Goal: Task Accomplishment & Management: Complete application form

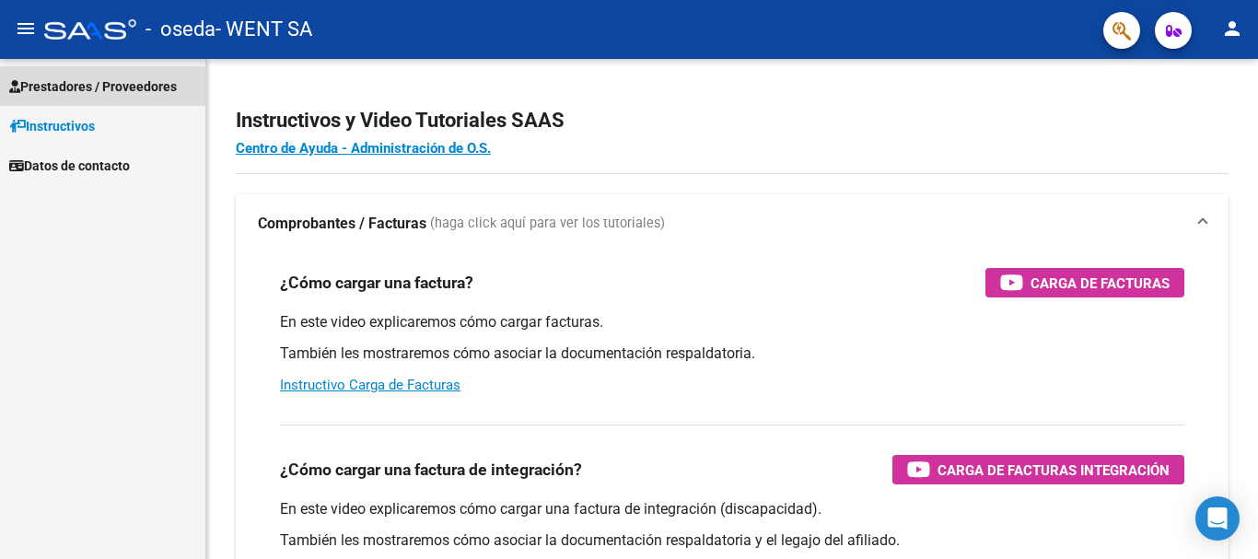
click at [165, 75] on link "Prestadores / Proveedores" at bounding box center [102, 86] width 205 height 40
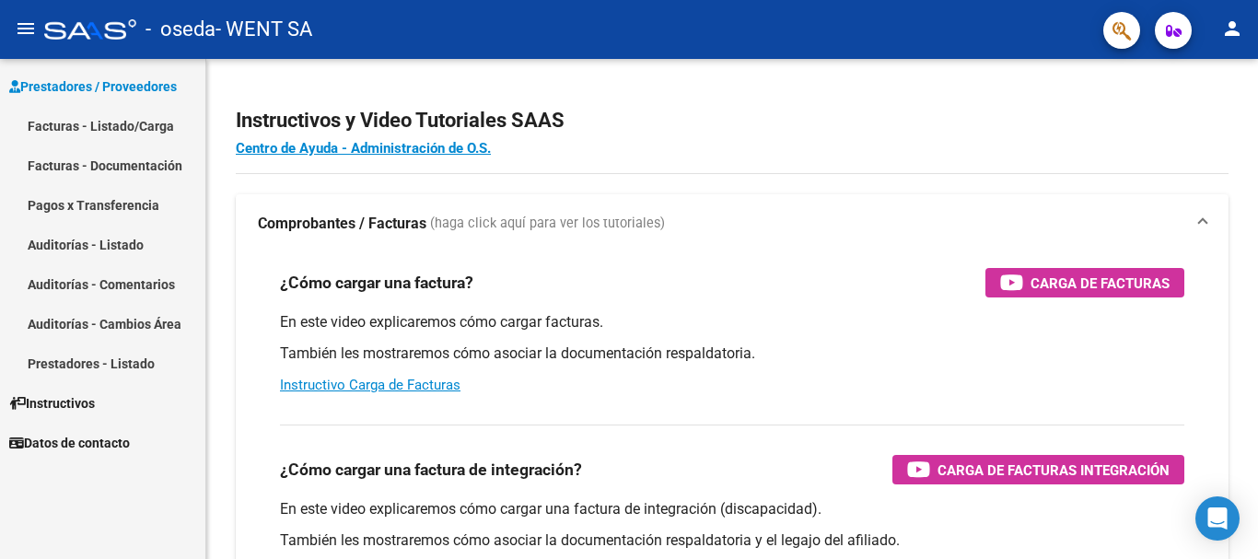
click at [172, 137] on link "Facturas - Listado/Carga" at bounding box center [102, 126] width 205 height 40
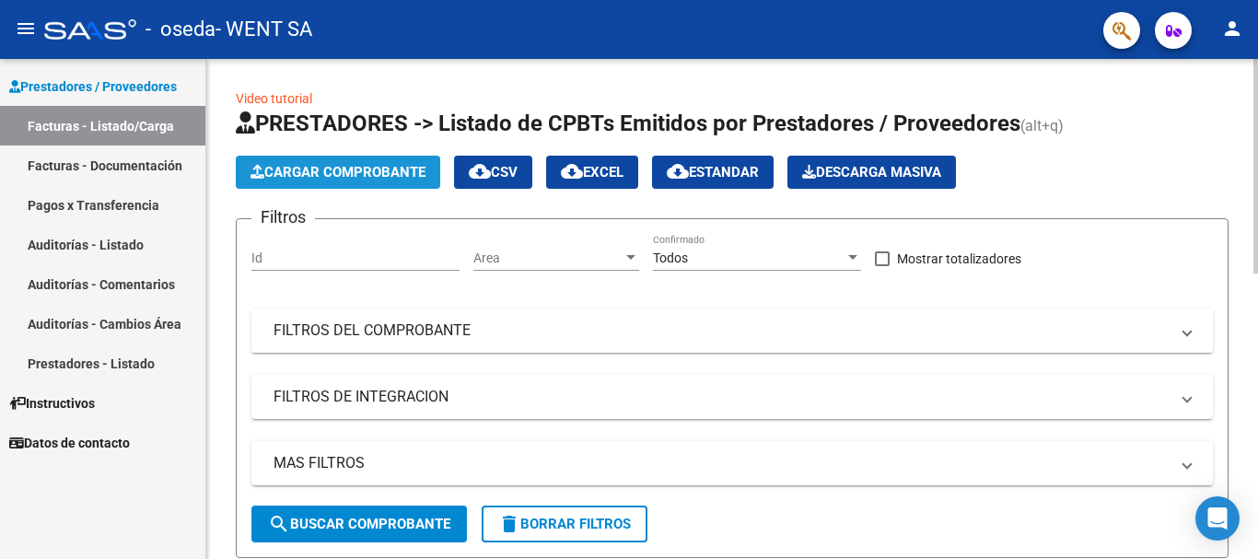
click at [319, 175] on span "Cargar Comprobante" at bounding box center [337, 172] width 175 height 17
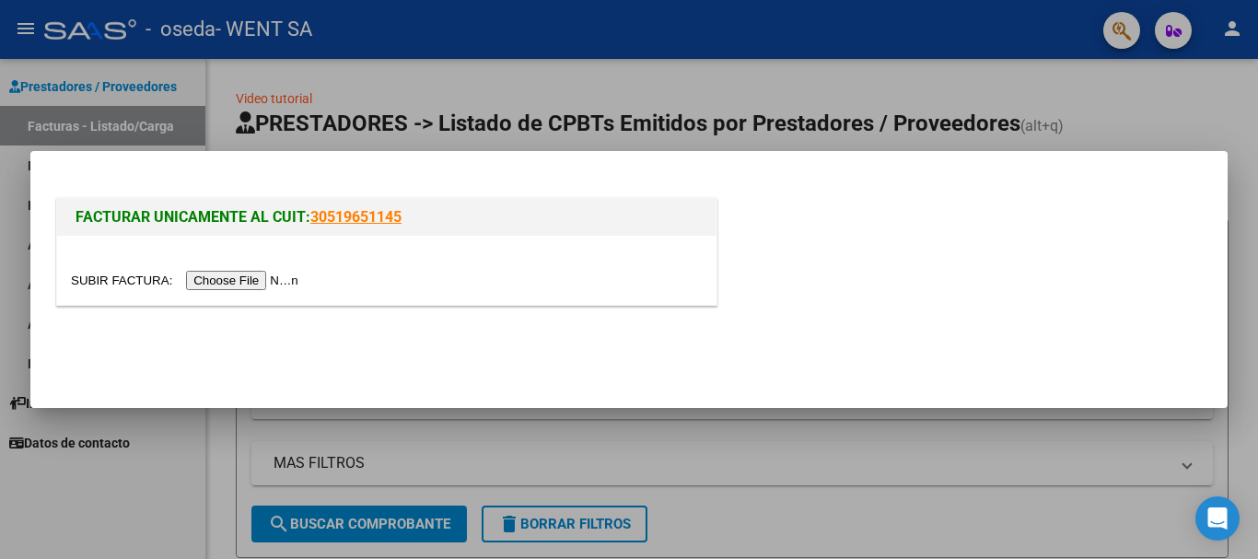
click at [264, 277] on input "file" at bounding box center [187, 280] width 233 height 19
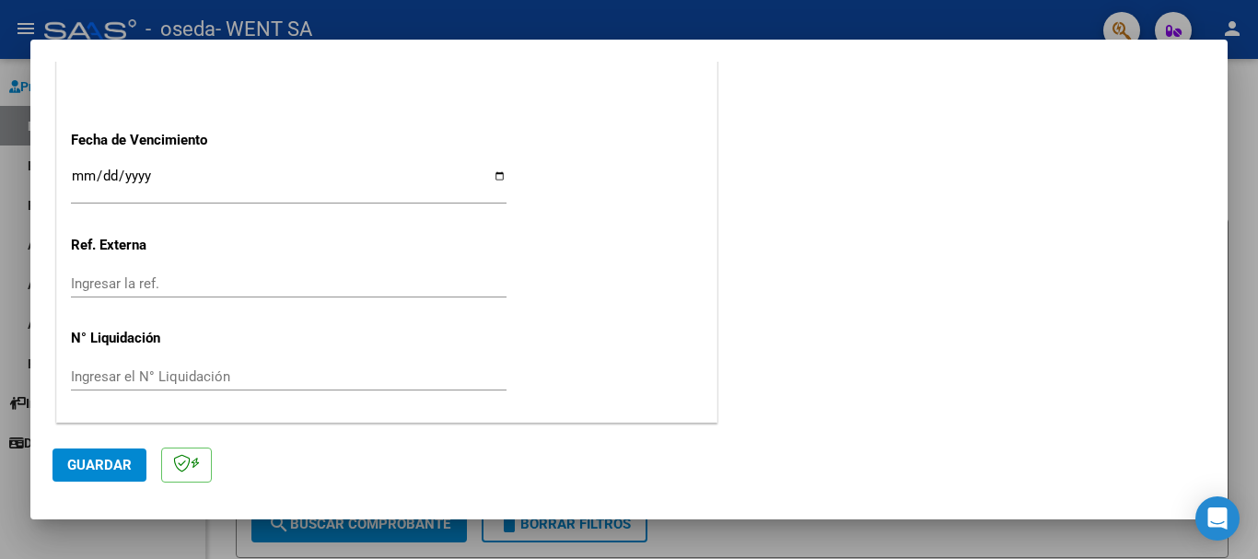
scroll to position [1038, 0]
click at [135, 185] on input "Ingresar la fecha" at bounding box center [289, 182] width 436 height 29
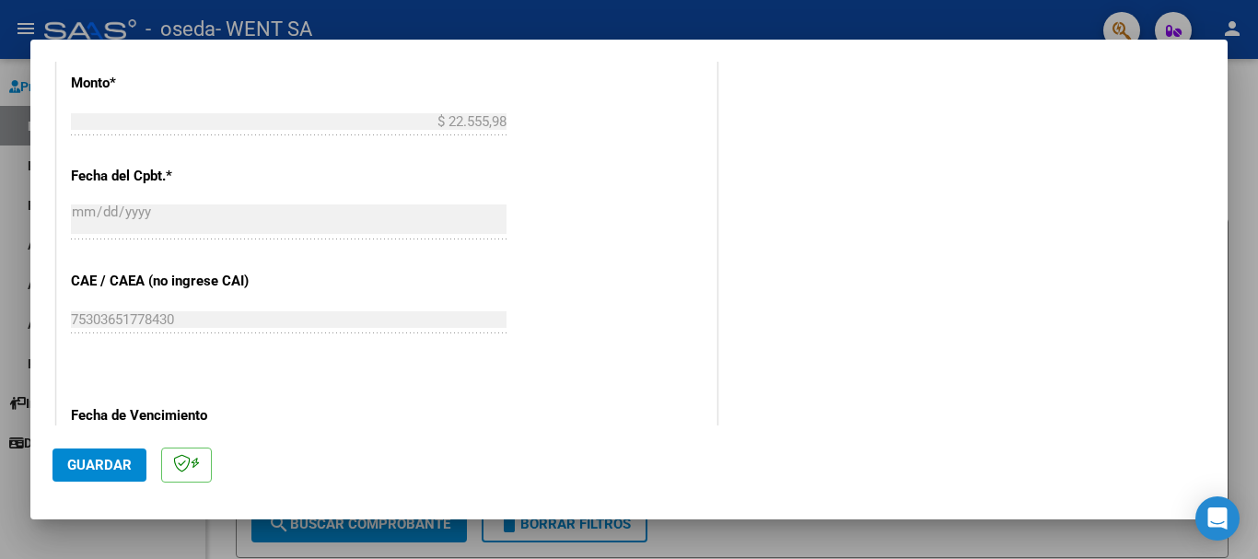
scroll to position [854, 0]
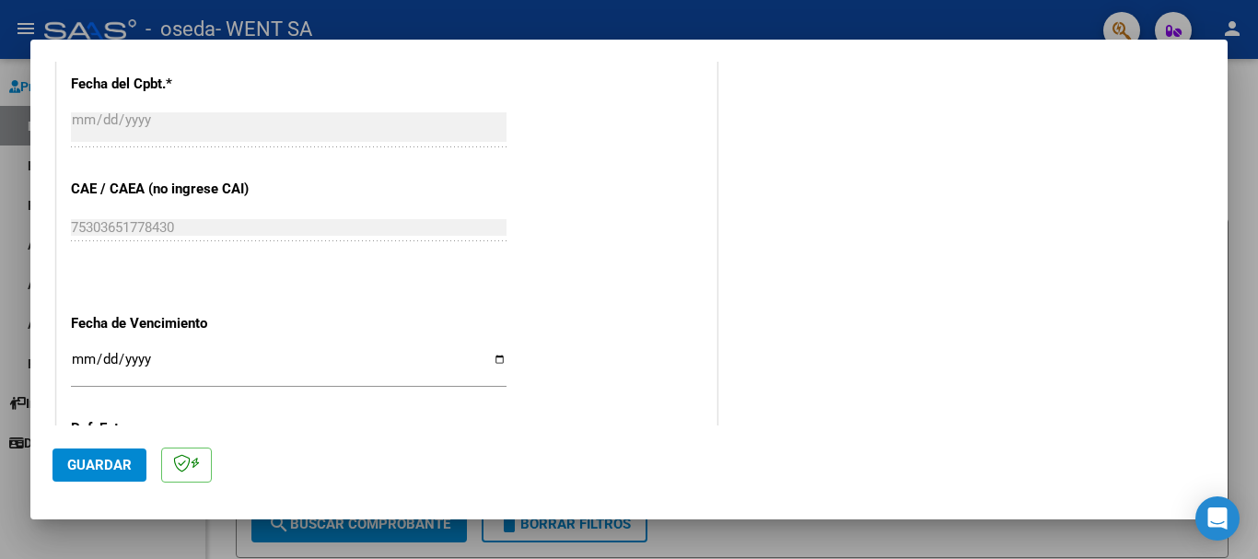
click at [78, 355] on input "Ingresar la fecha" at bounding box center [289, 366] width 436 height 29
click at [194, 323] on p "Fecha de Vencimiento" at bounding box center [166, 323] width 190 height 21
click at [88, 364] on input "Ingresar la fecha" at bounding box center [289, 366] width 436 height 29
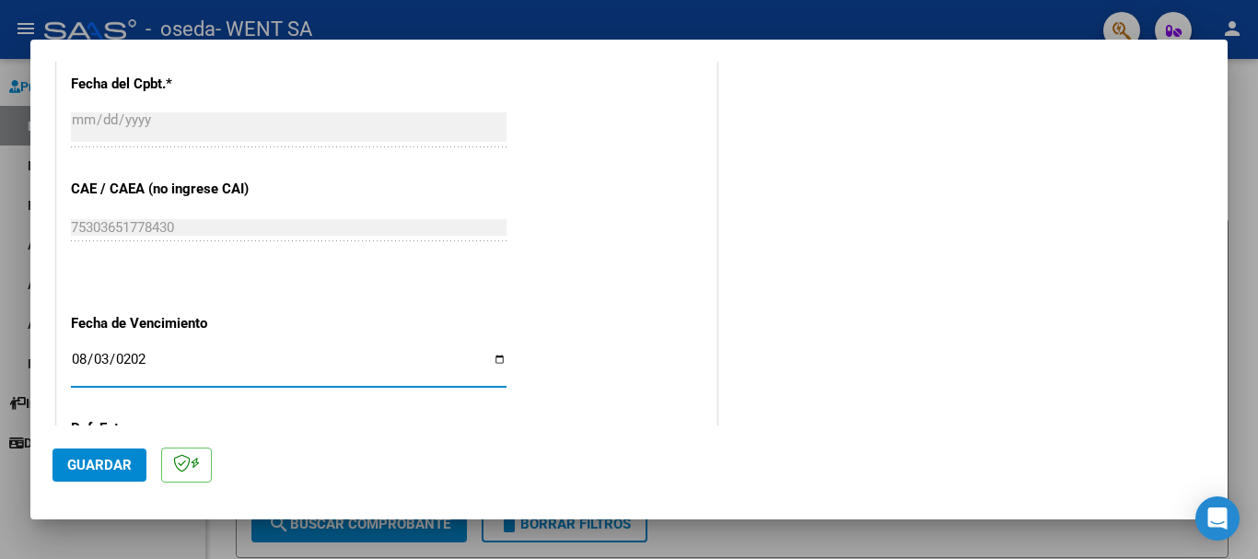
type input "[DATE]"
click at [122, 458] on span "Guardar" at bounding box center [99, 465] width 64 height 17
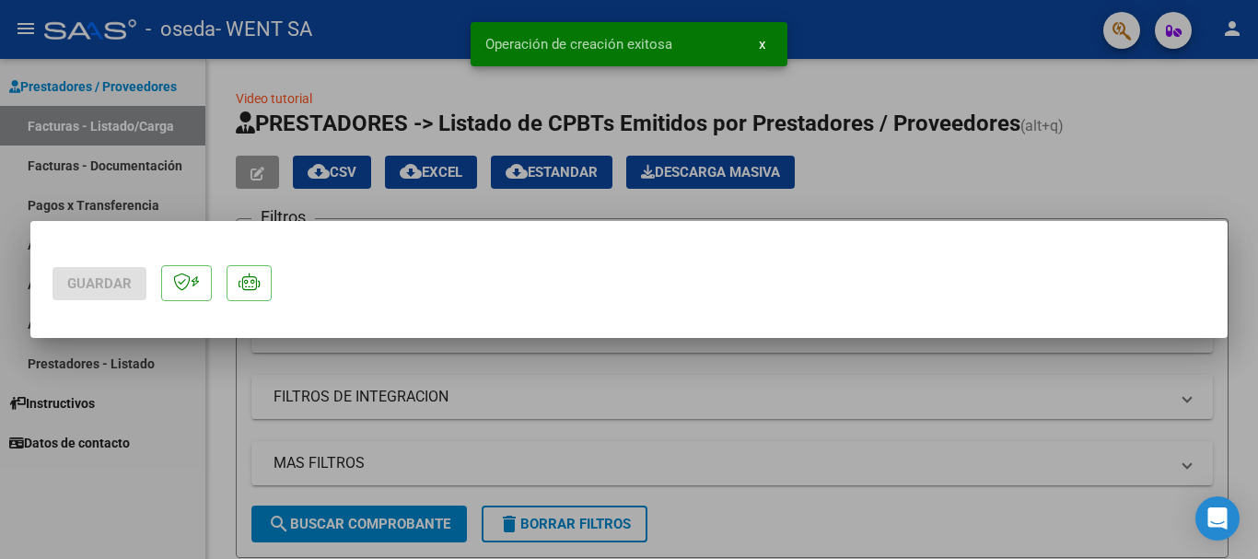
scroll to position [0, 0]
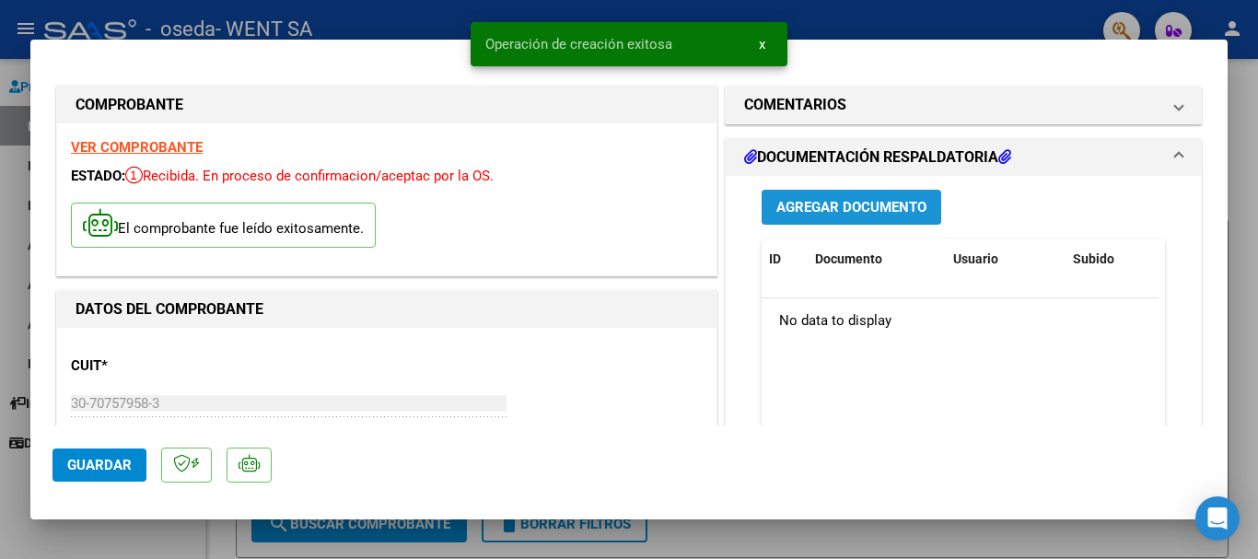
click at [876, 205] on span "Agregar Documento" at bounding box center [851, 208] width 150 height 17
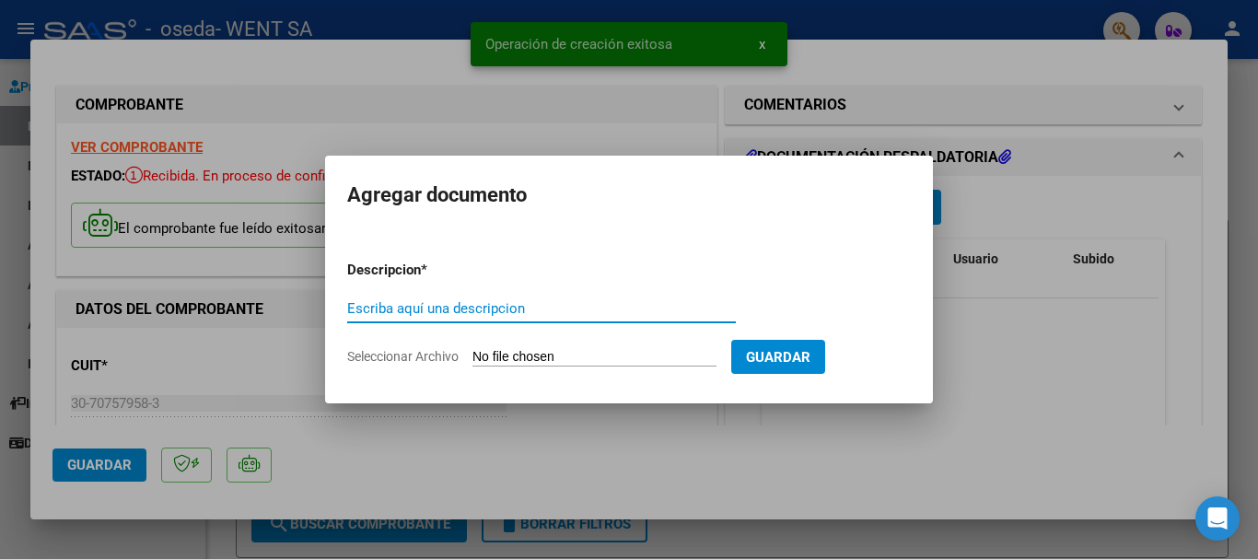
click at [539, 311] on input "Escriba aquí una descripcion" at bounding box center [541, 308] width 389 height 17
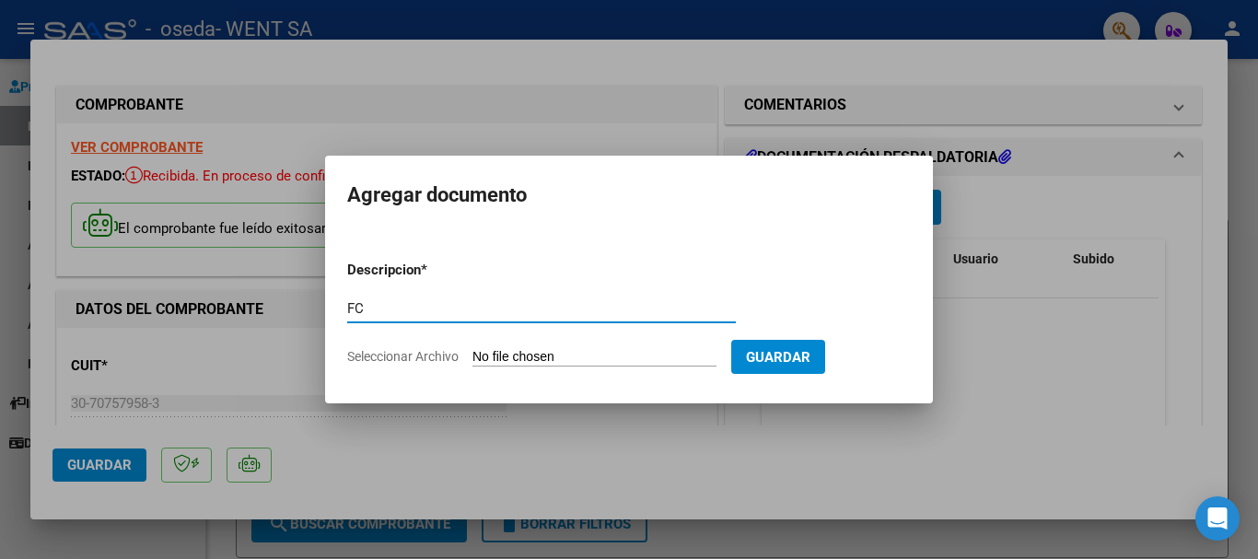
type input "FC"
click at [618, 355] on input "Seleccionar Archivo" at bounding box center [594, 357] width 244 height 17
type input "C:\fakepath\111-8575.pdf"
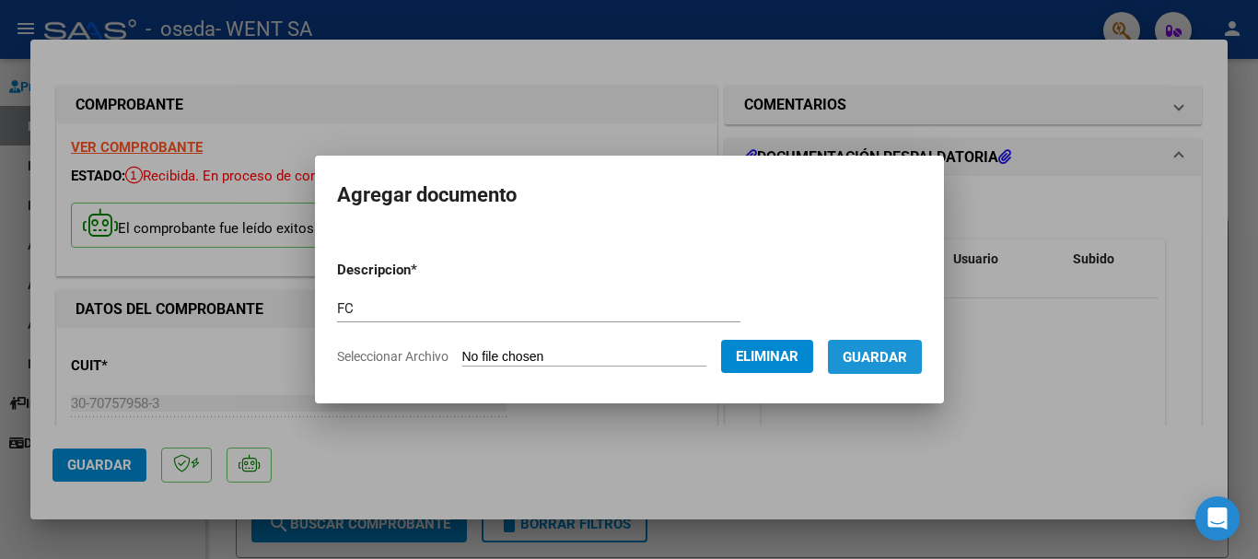
click at [907, 360] on span "Guardar" at bounding box center [875, 357] width 64 height 17
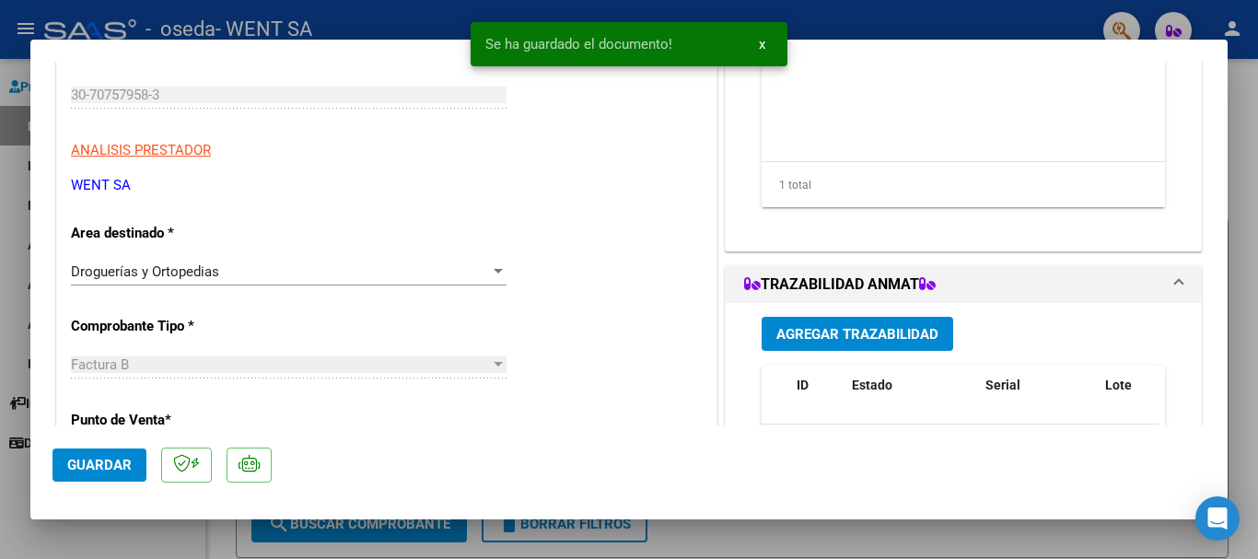
scroll to position [460, 0]
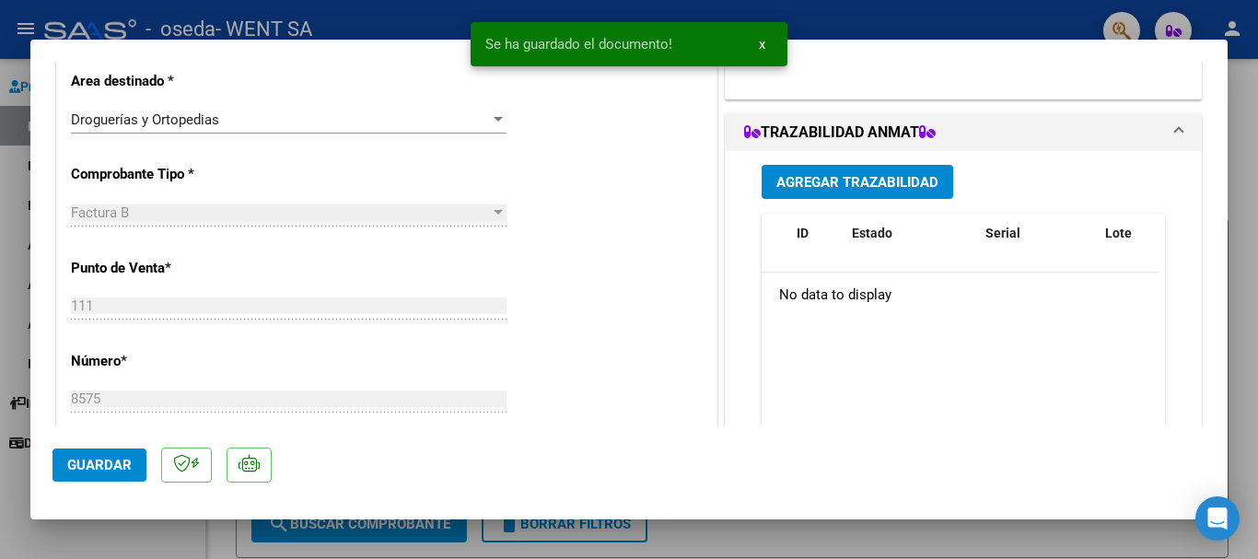
click at [840, 178] on span "Agregar Trazabilidad" at bounding box center [857, 182] width 162 height 17
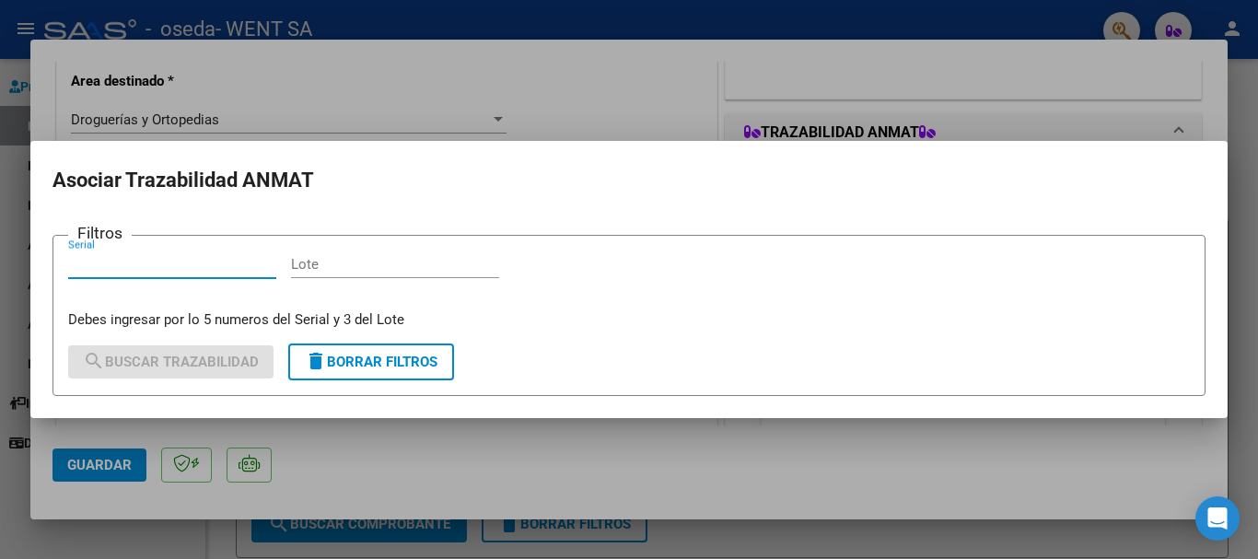
click at [580, 88] on div at bounding box center [629, 279] width 1258 height 559
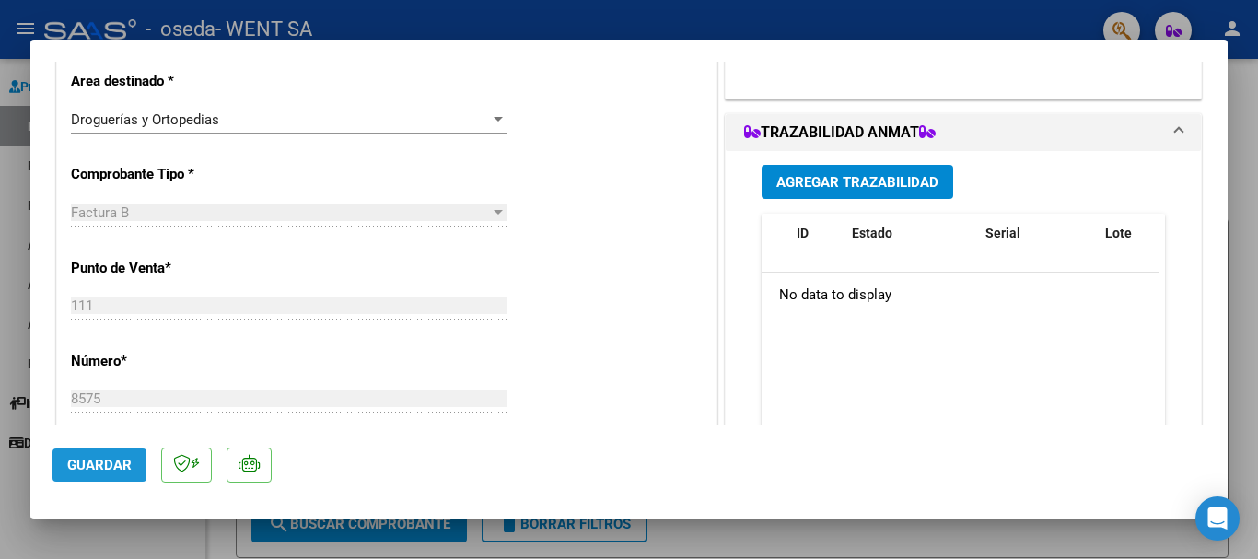
click at [100, 462] on span "Guardar" at bounding box center [99, 465] width 64 height 17
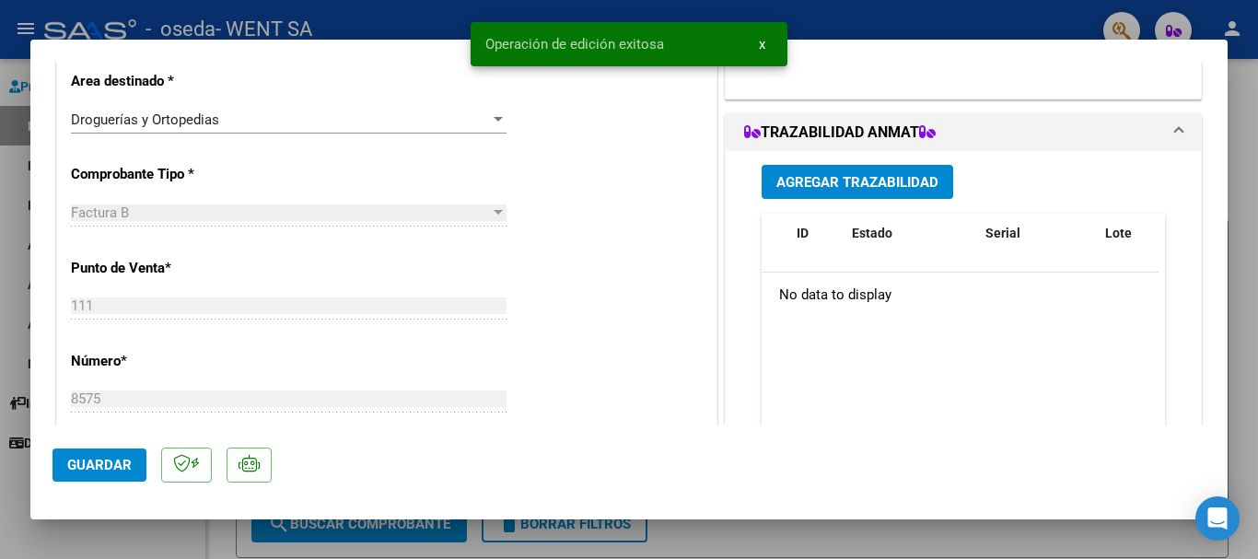
click at [350, 548] on div at bounding box center [629, 279] width 1258 height 559
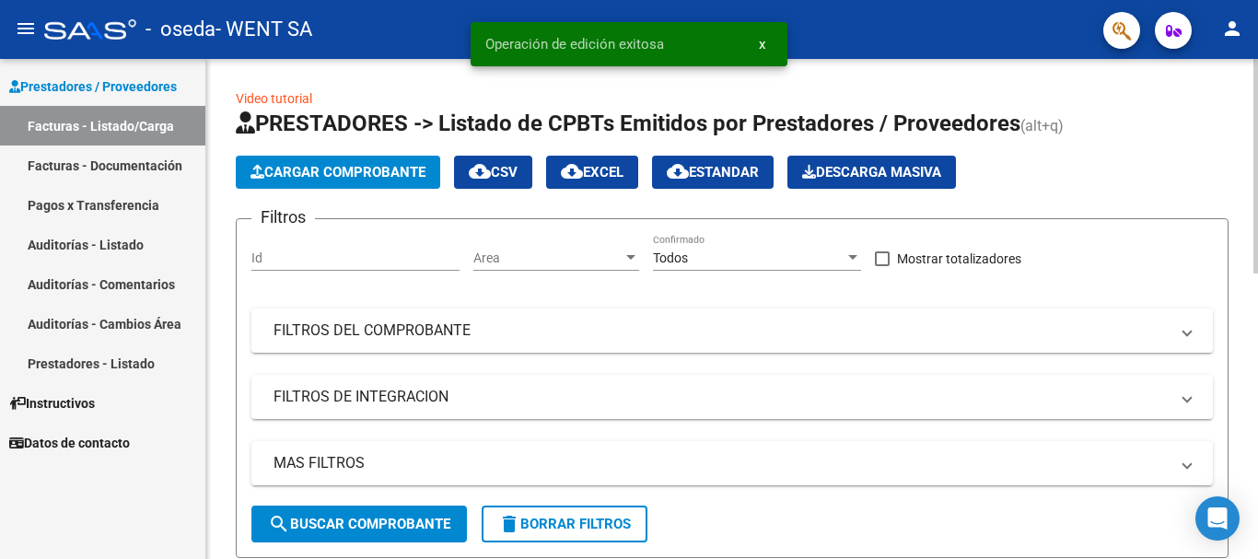
click at [353, 157] on button "Cargar Comprobante" at bounding box center [338, 172] width 204 height 33
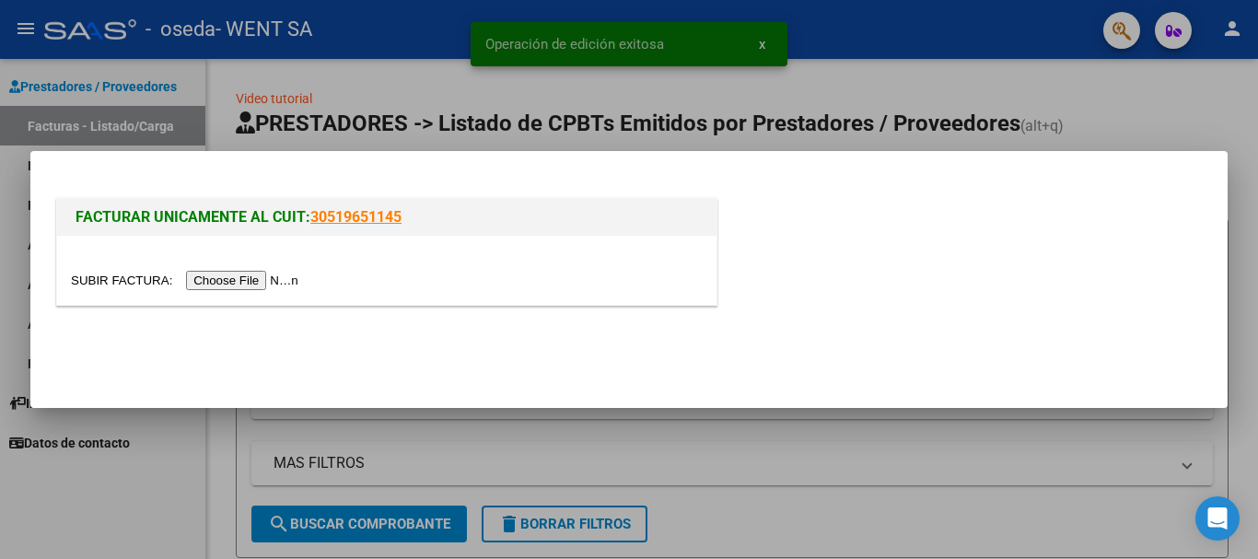
click at [296, 283] on input "file" at bounding box center [187, 280] width 233 height 19
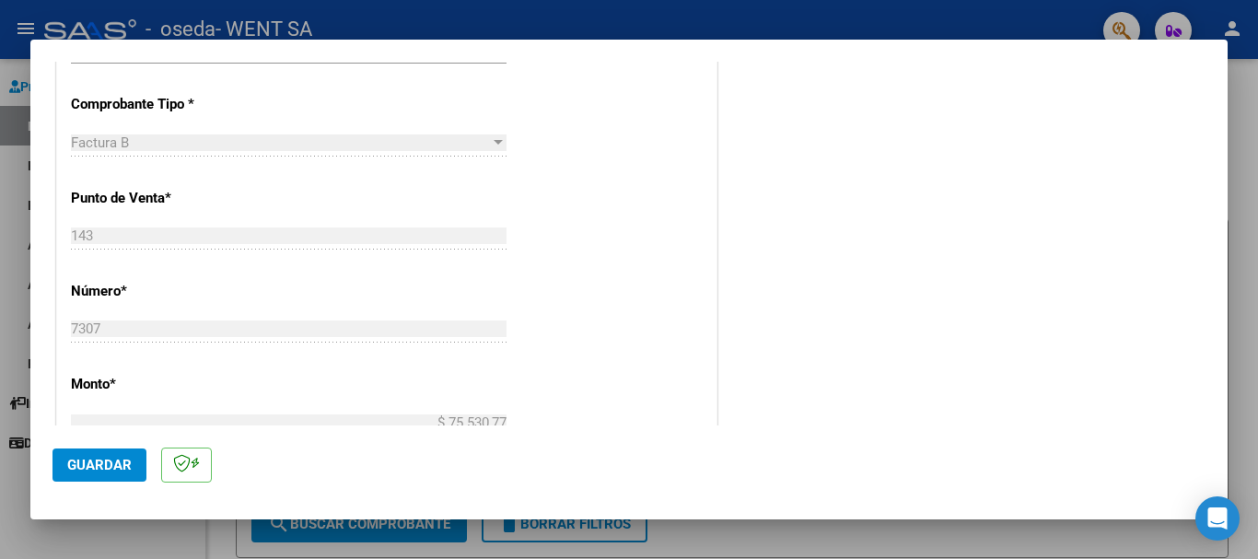
scroll to position [829, 0]
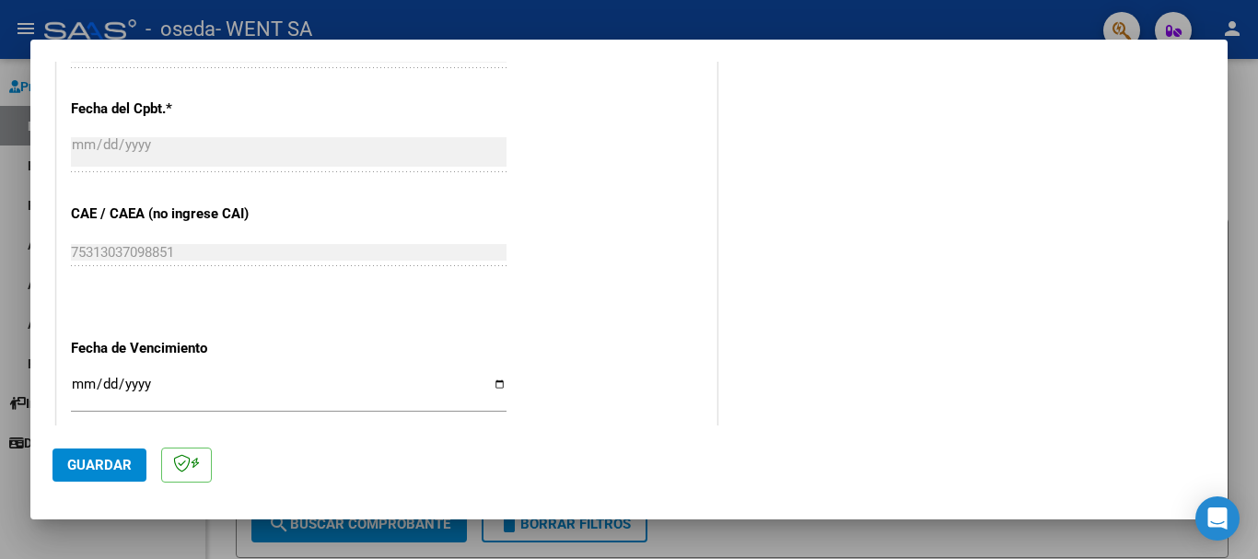
click at [231, 376] on div "Ingresar la fecha" at bounding box center [289, 393] width 436 height 40
type input "[DATE]"
click at [142, 470] on button "Guardar" at bounding box center [99, 464] width 94 height 33
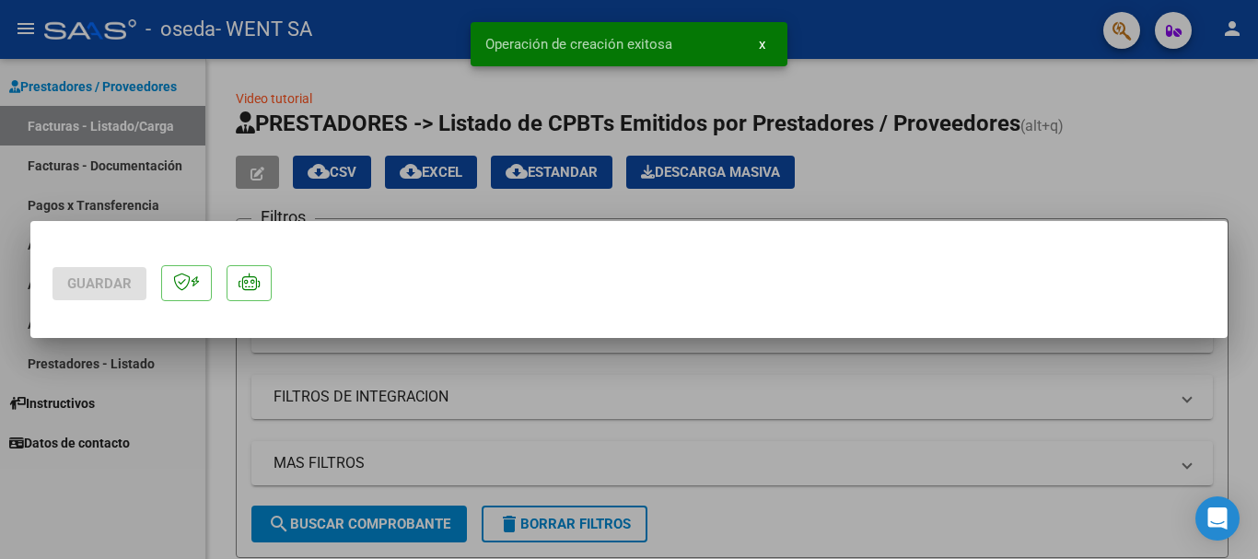
scroll to position [0, 0]
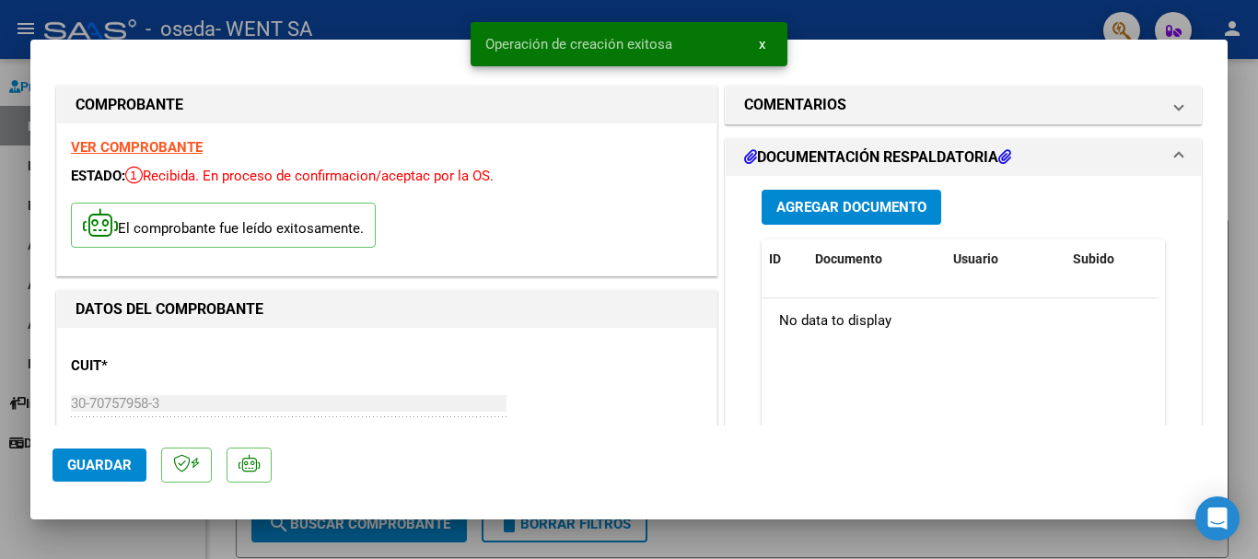
click at [915, 216] on button "Agregar Documento" at bounding box center [852, 207] width 180 height 34
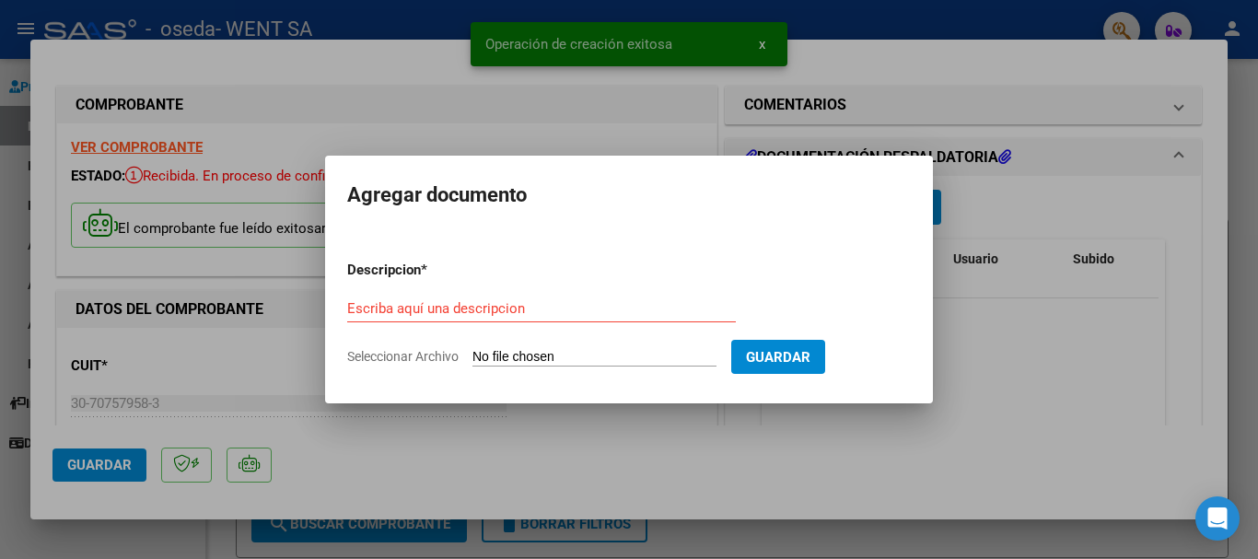
click at [630, 356] on input "Seleccionar Archivo" at bounding box center [594, 357] width 244 height 17
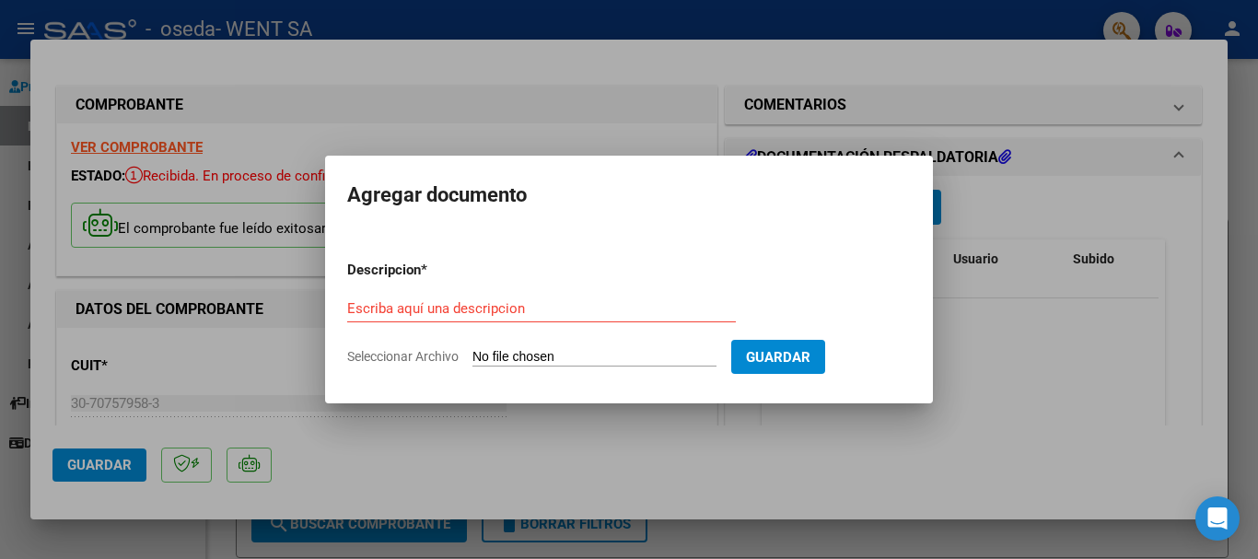
type input "C:\fakepath\143-7307.pdf"
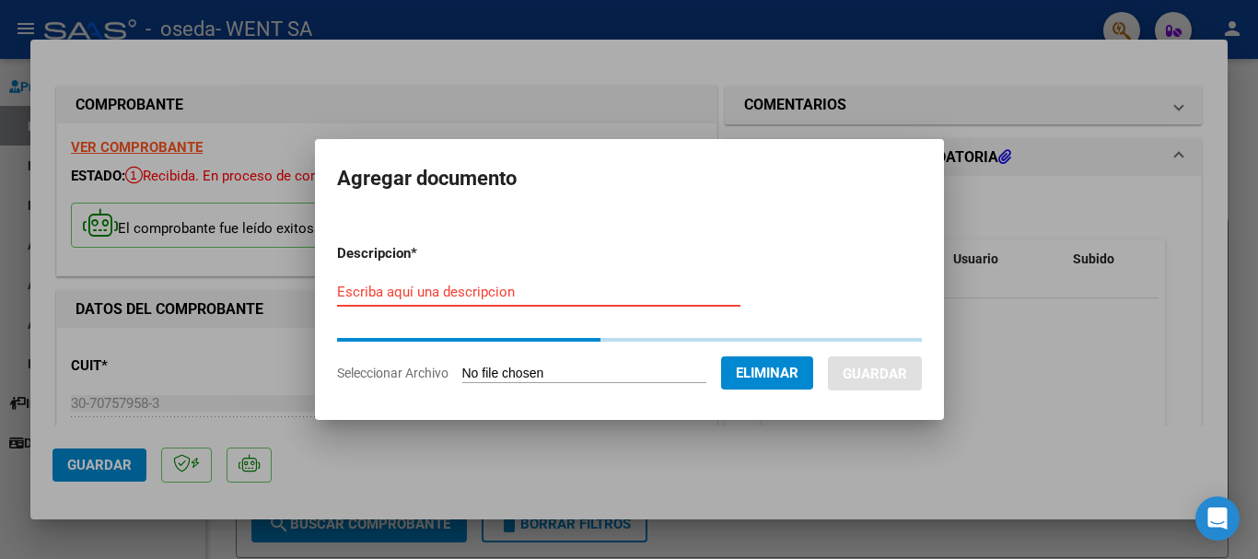
click at [517, 294] on input "Escriba aquí una descripcion" at bounding box center [538, 292] width 403 height 17
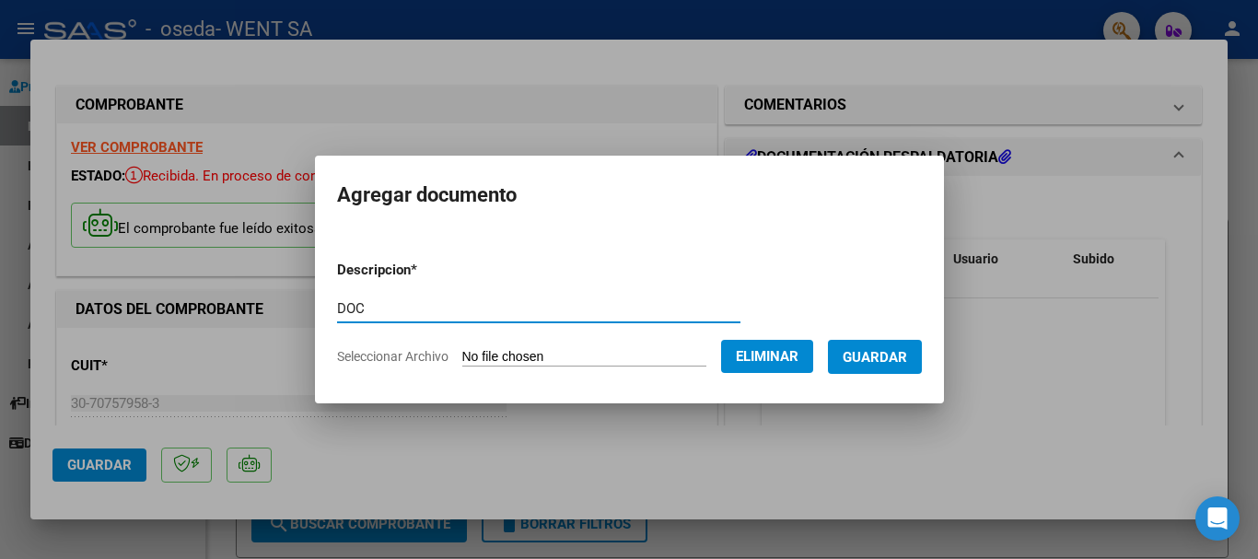
type input "DOC"
click at [907, 359] on span "Guardar" at bounding box center [875, 357] width 64 height 17
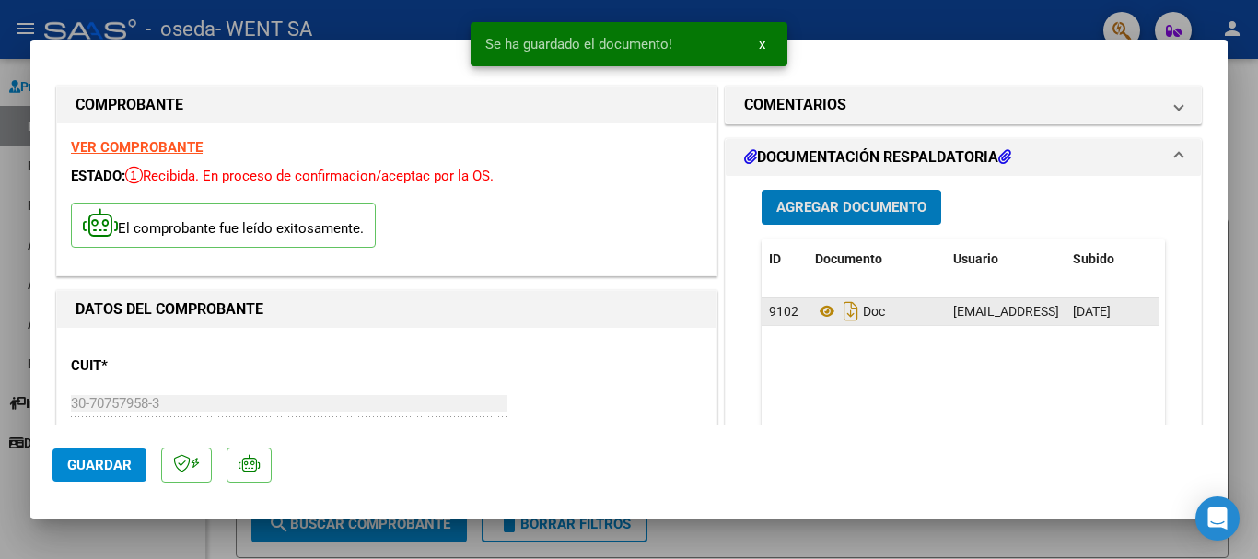
scroll to position [460, 0]
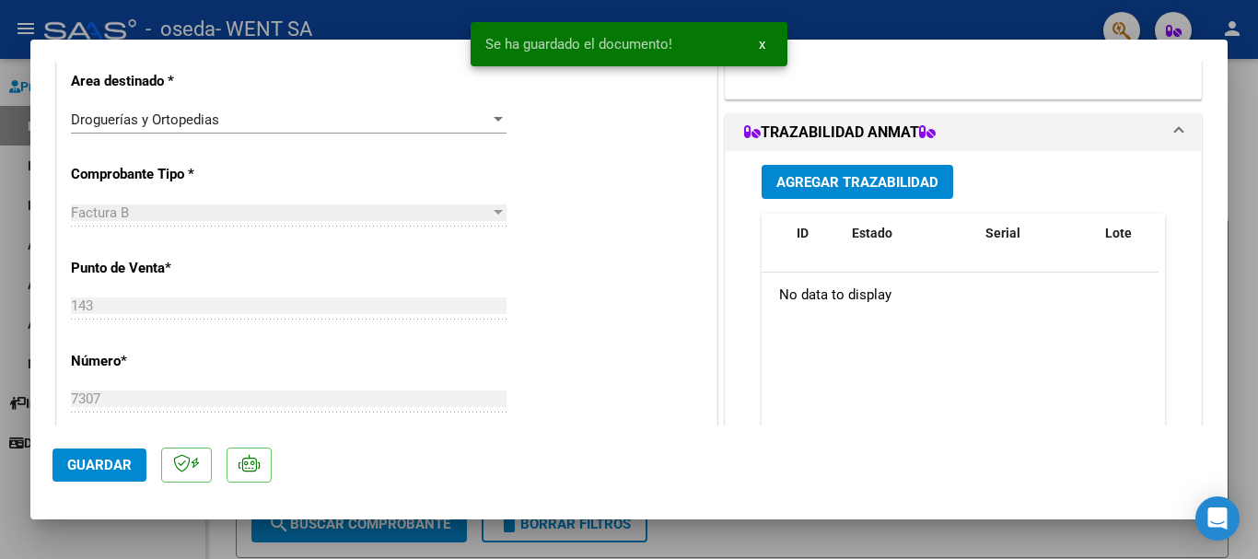
click at [830, 187] on span "Agregar Trazabilidad" at bounding box center [857, 182] width 162 height 17
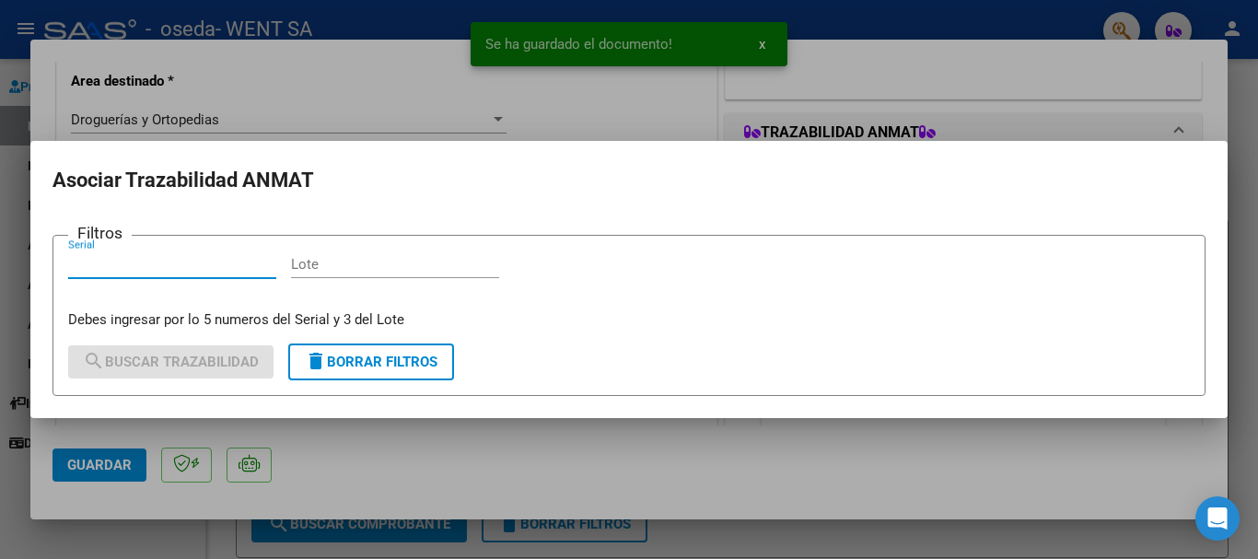
click at [211, 266] on input "Serial" at bounding box center [172, 264] width 208 height 17
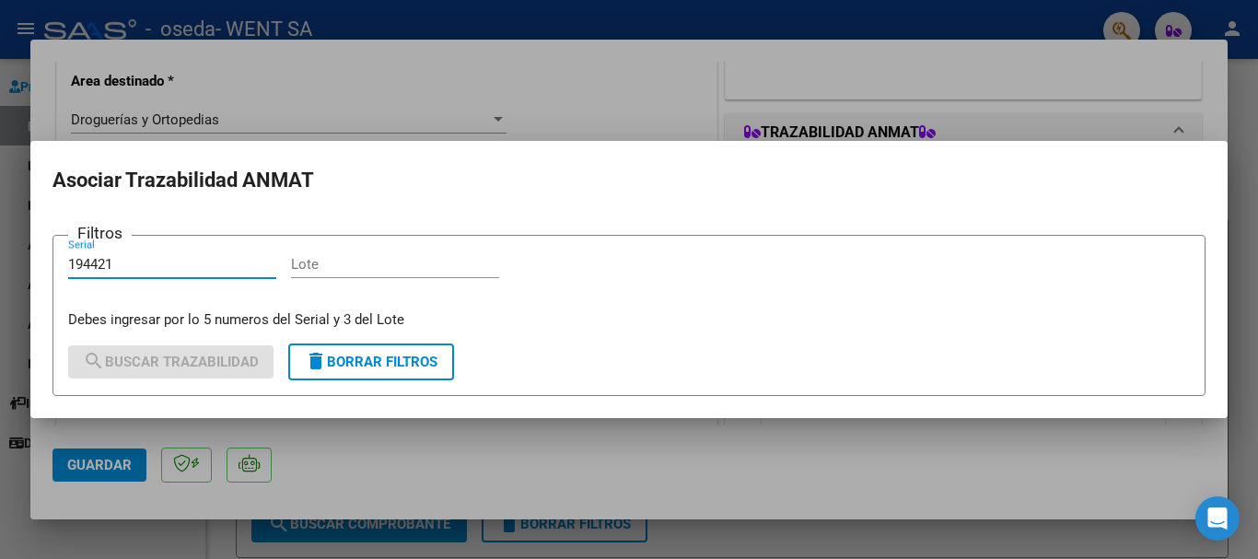
type input "194421"
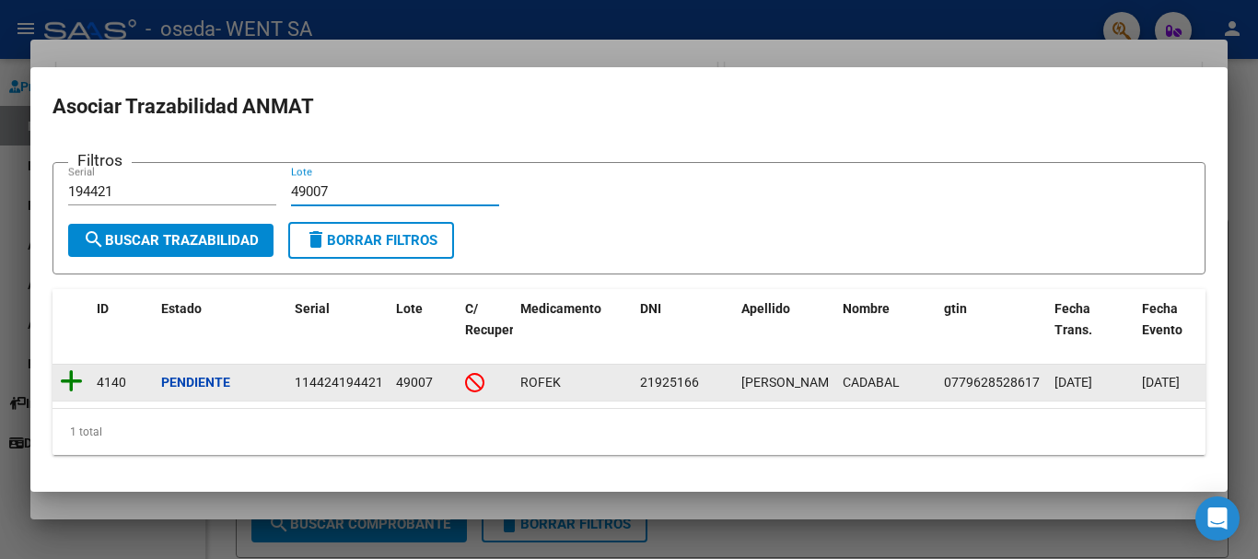
type input "49007"
click at [76, 375] on icon at bounding box center [71, 381] width 23 height 26
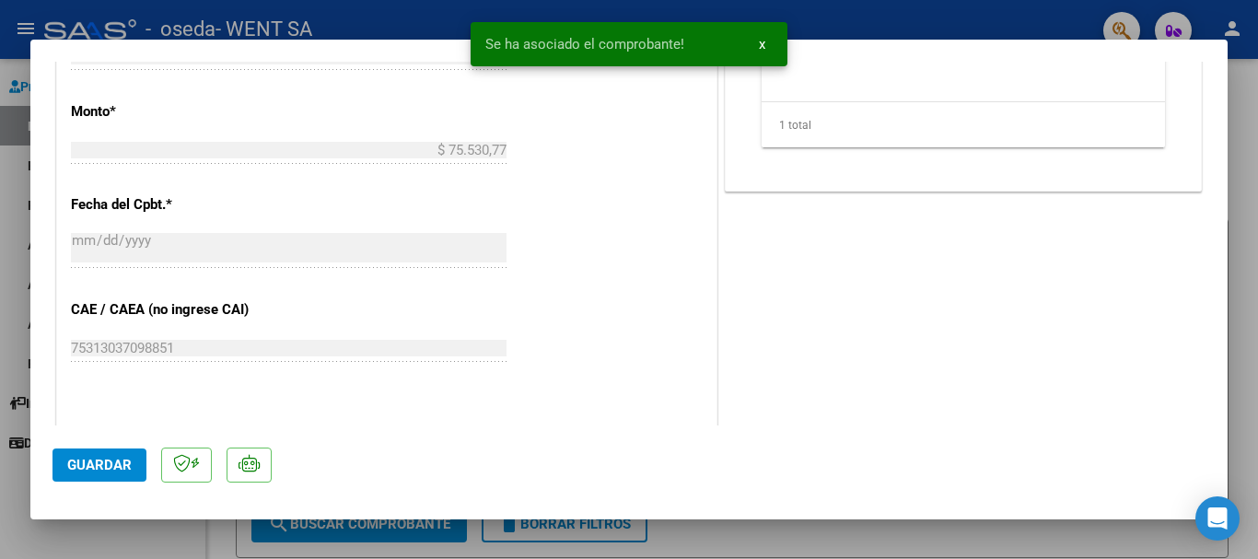
scroll to position [921, 0]
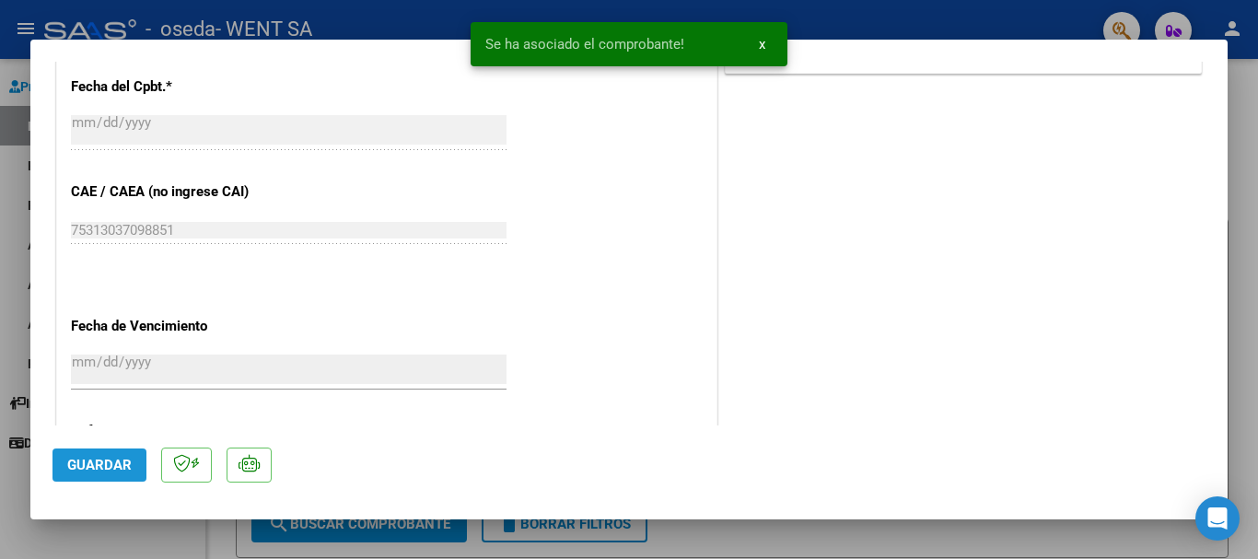
click at [104, 455] on button "Guardar" at bounding box center [99, 464] width 94 height 33
click at [95, 466] on span "Guardar" at bounding box center [99, 465] width 64 height 17
click at [220, 531] on div at bounding box center [629, 279] width 1258 height 559
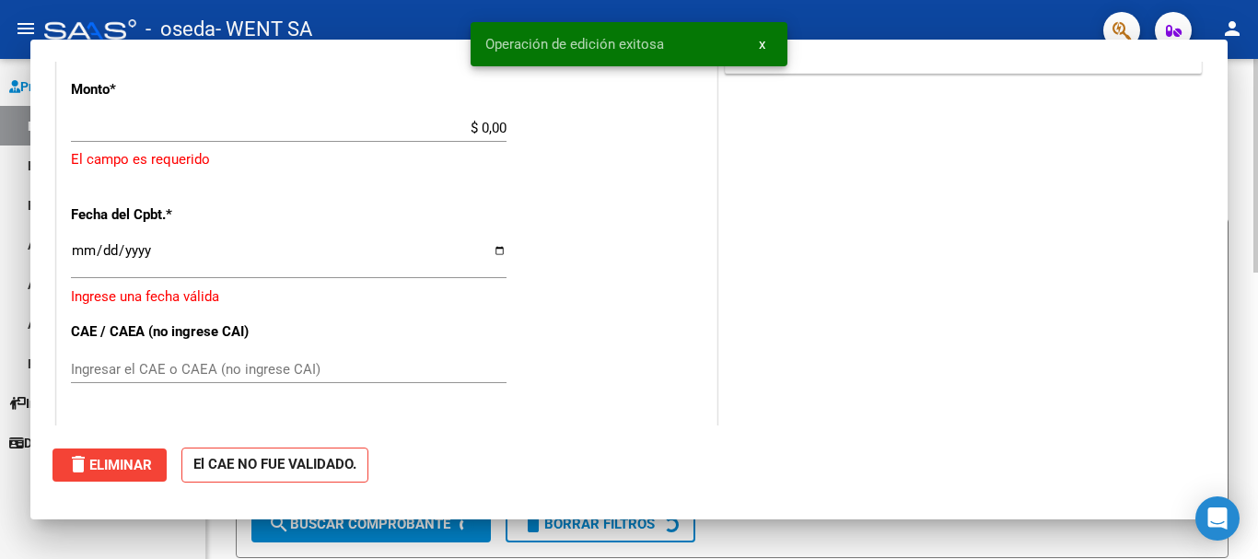
scroll to position [0, 0]
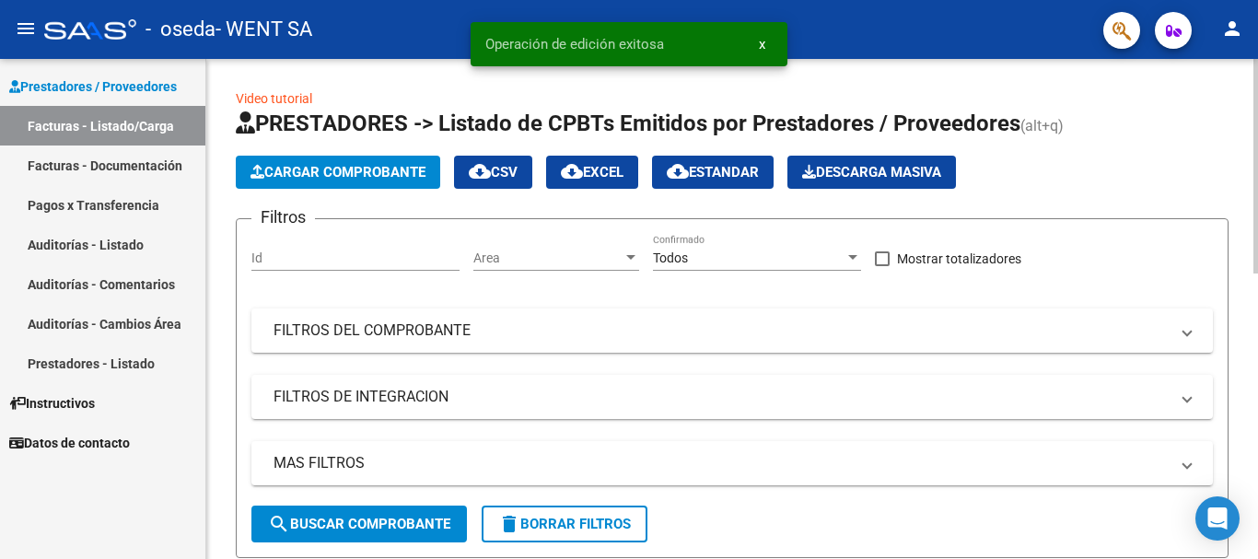
click at [328, 180] on button "Cargar Comprobante" at bounding box center [338, 172] width 204 height 33
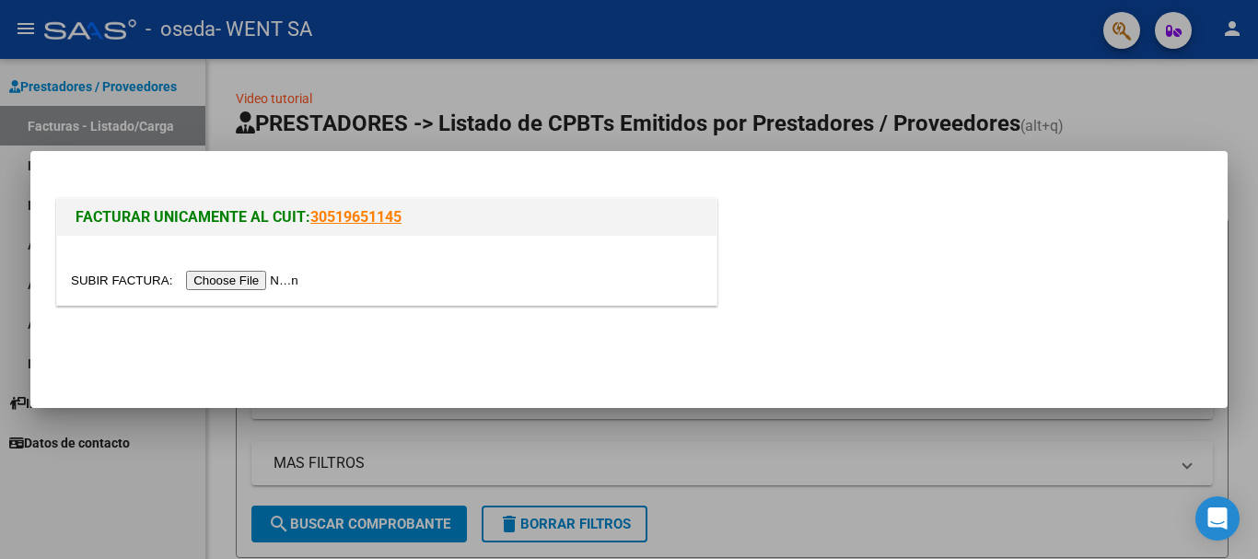
click at [302, 280] on input "file" at bounding box center [187, 280] width 233 height 19
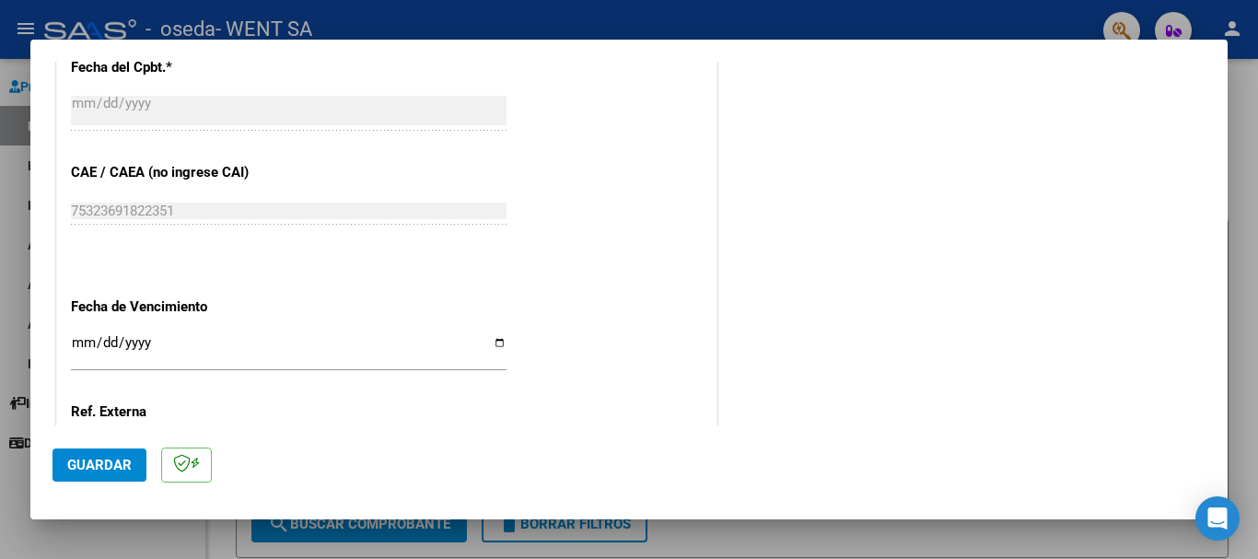
scroll to position [921, 0]
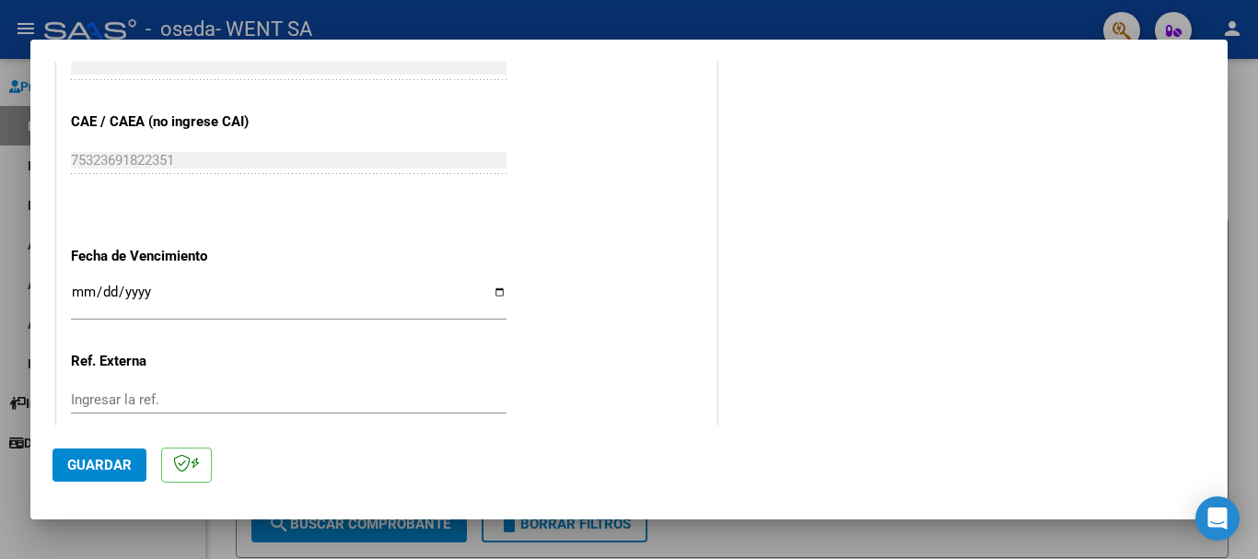
click at [307, 305] on input "Ingresar la fecha" at bounding box center [289, 299] width 436 height 29
type input "[DATE]"
click at [135, 469] on button "Guardar" at bounding box center [99, 464] width 94 height 33
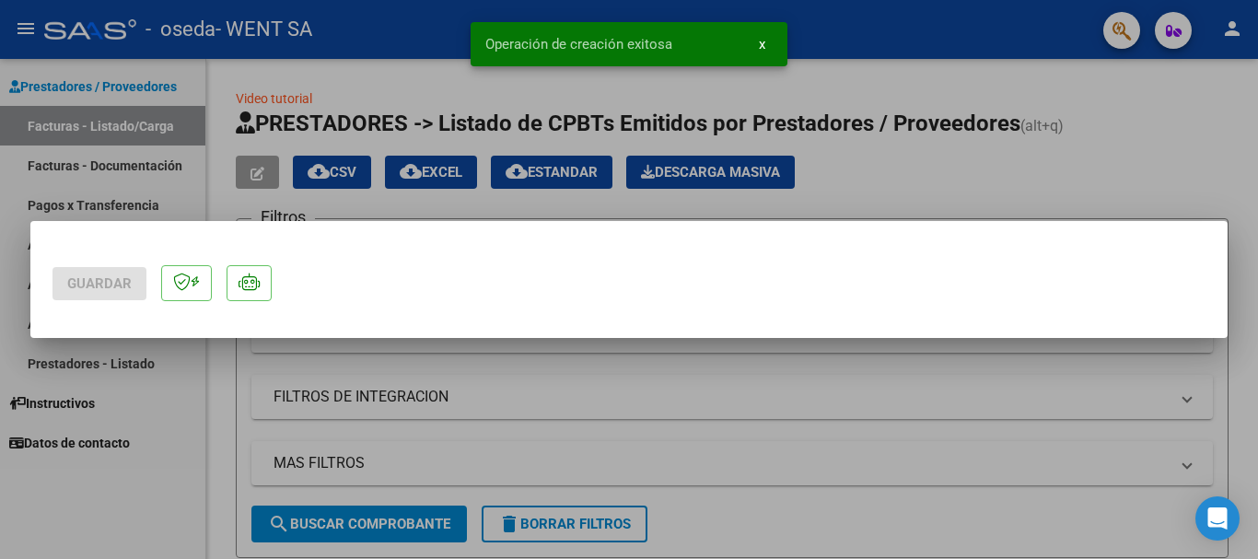
scroll to position [0, 0]
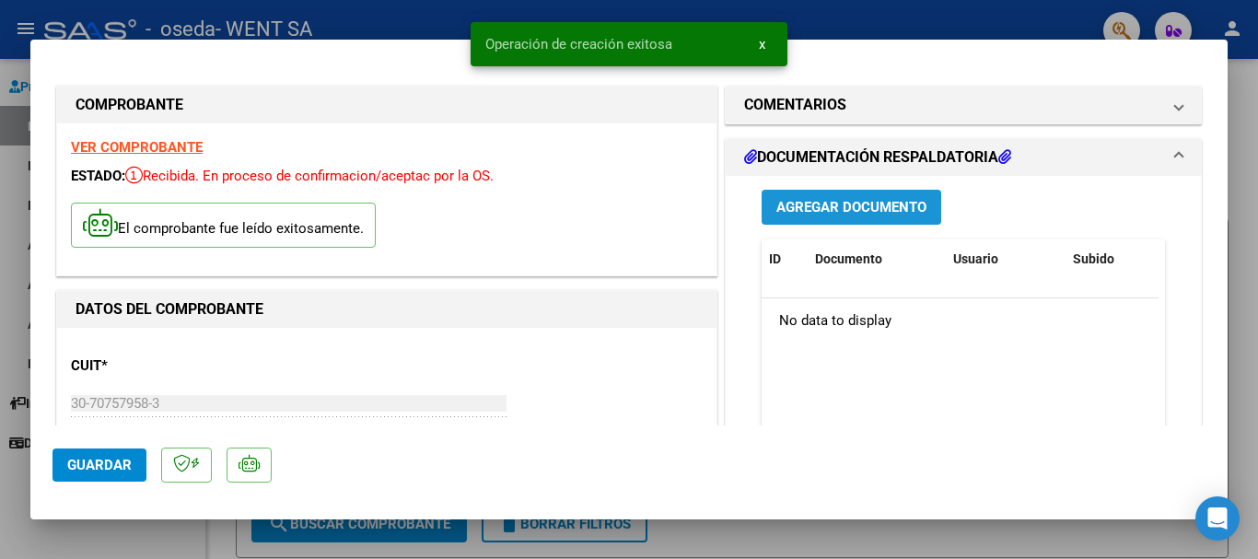
click at [791, 192] on button "Agregar Documento" at bounding box center [852, 207] width 180 height 34
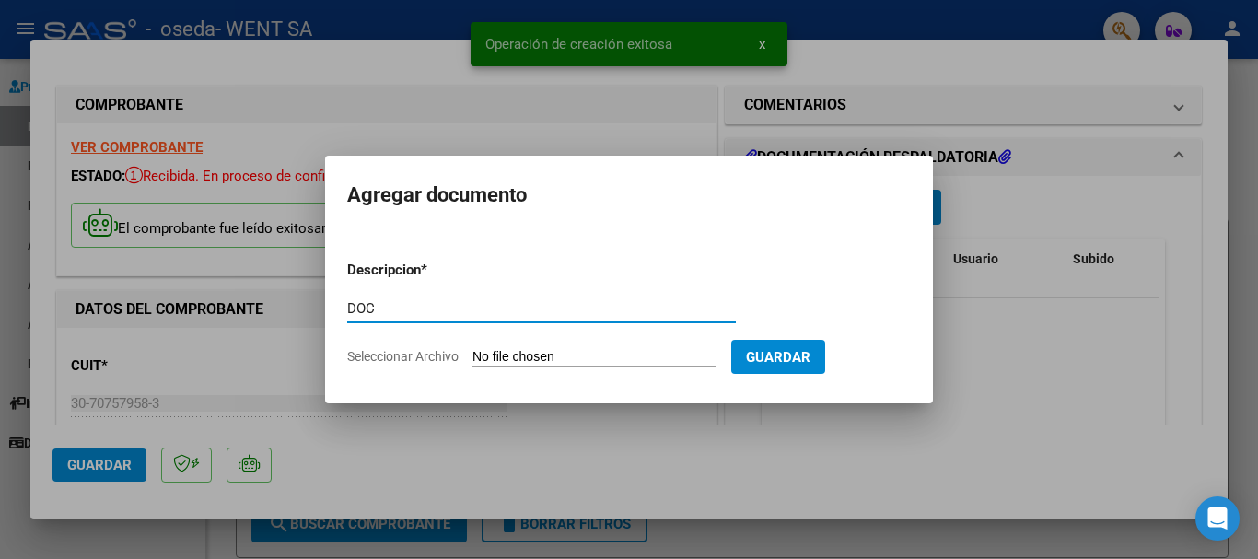
type input "DOC"
click at [554, 349] on input "Seleccionar Archivo" at bounding box center [594, 357] width 244 height 17
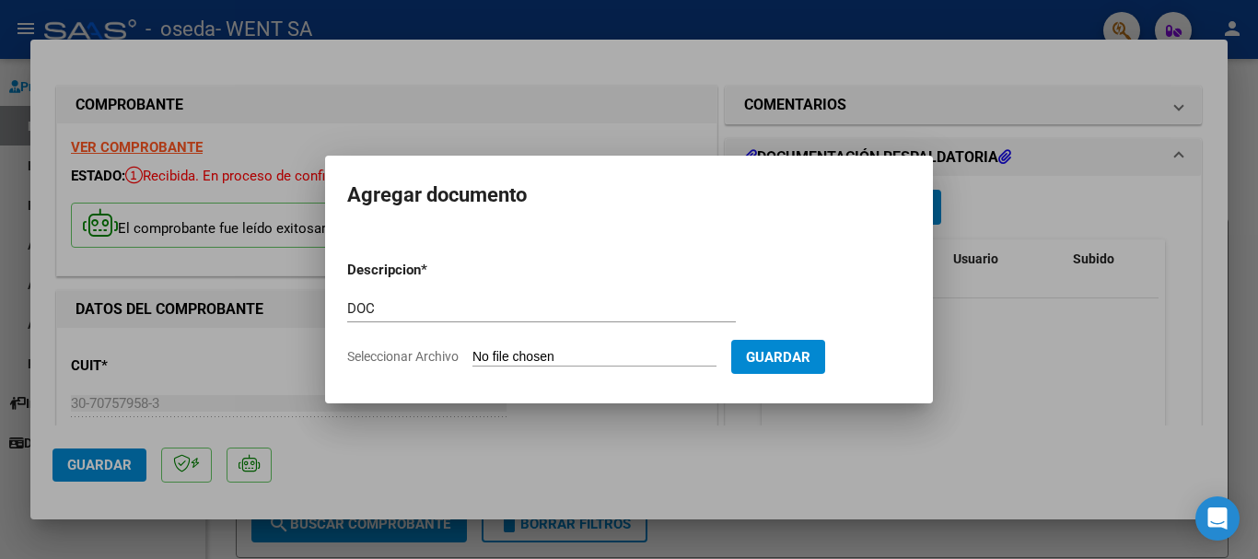
type input "C:\fakepath\143-7334.pdf"
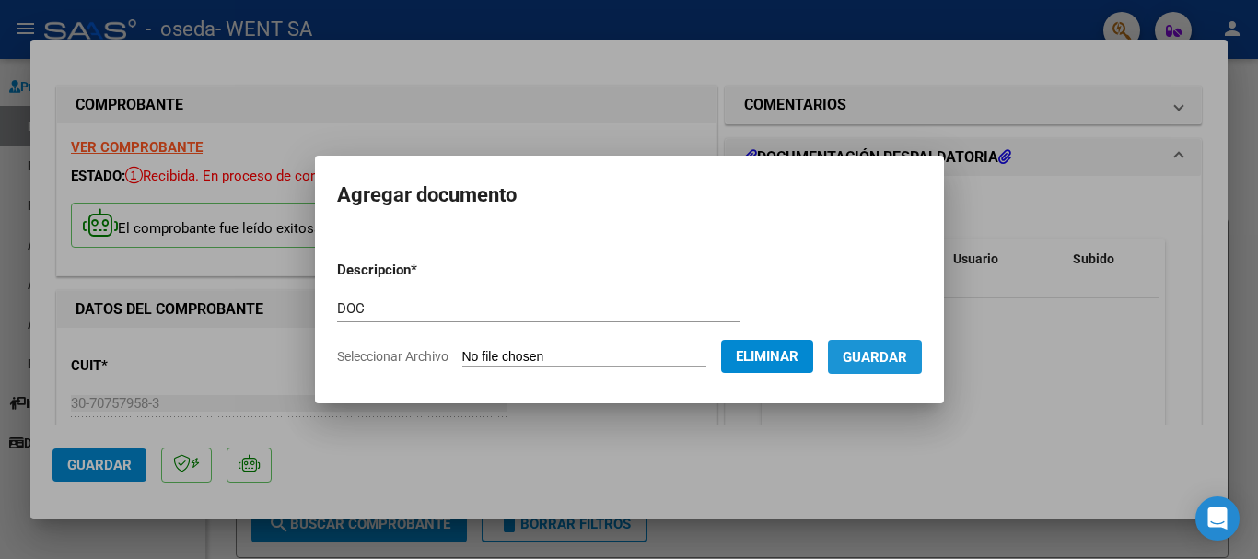
click at [902, 355] on span "Guardar" at bounding box center [875, 357] width 64 height 17
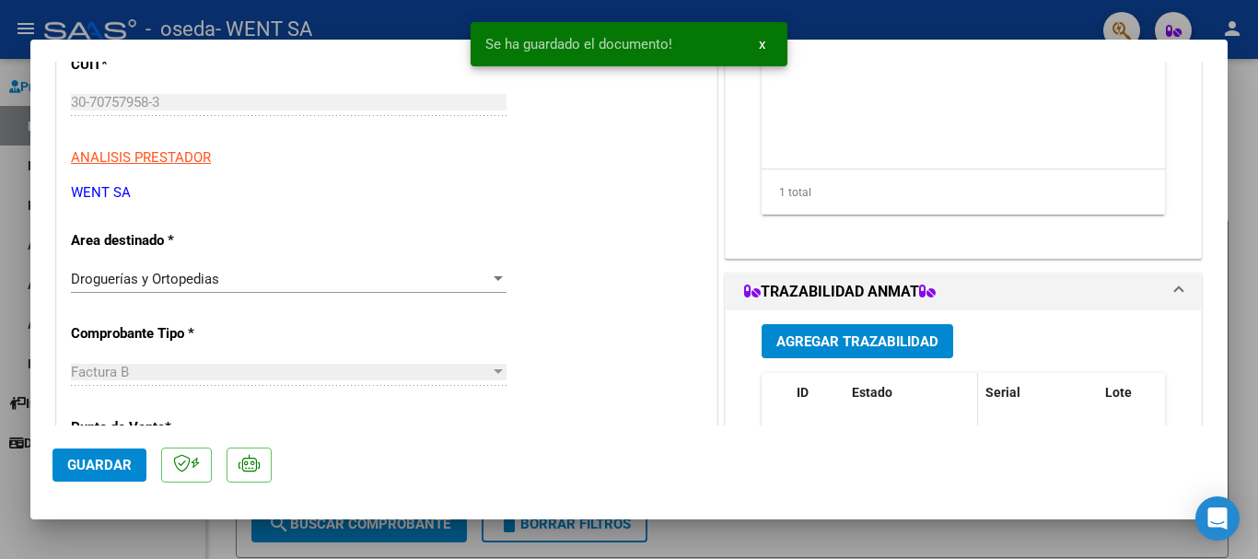
scroll to position [368, 0]
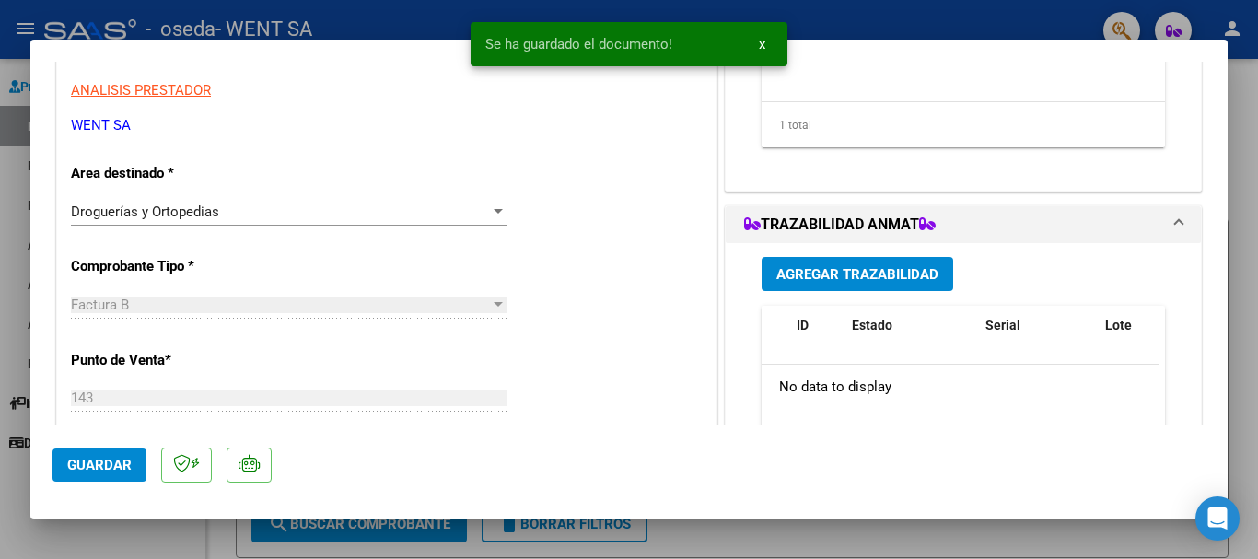
click at [877, 269] on span "Agregar Trazabilidad" at bounding box center [857, 274] width 162 height 17
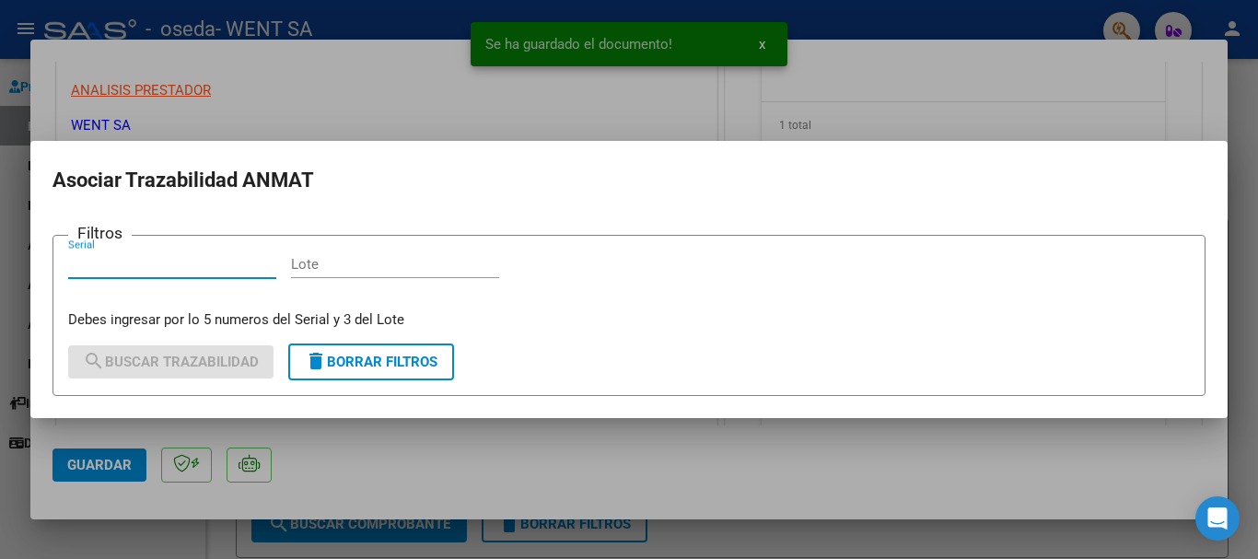
click at [237, 274] on div "Serial" at bounding box center [172, 264] width 208 height 28
click at [250, 267] on input "Serial" at bounding box center [172, 264] width 208 height 17
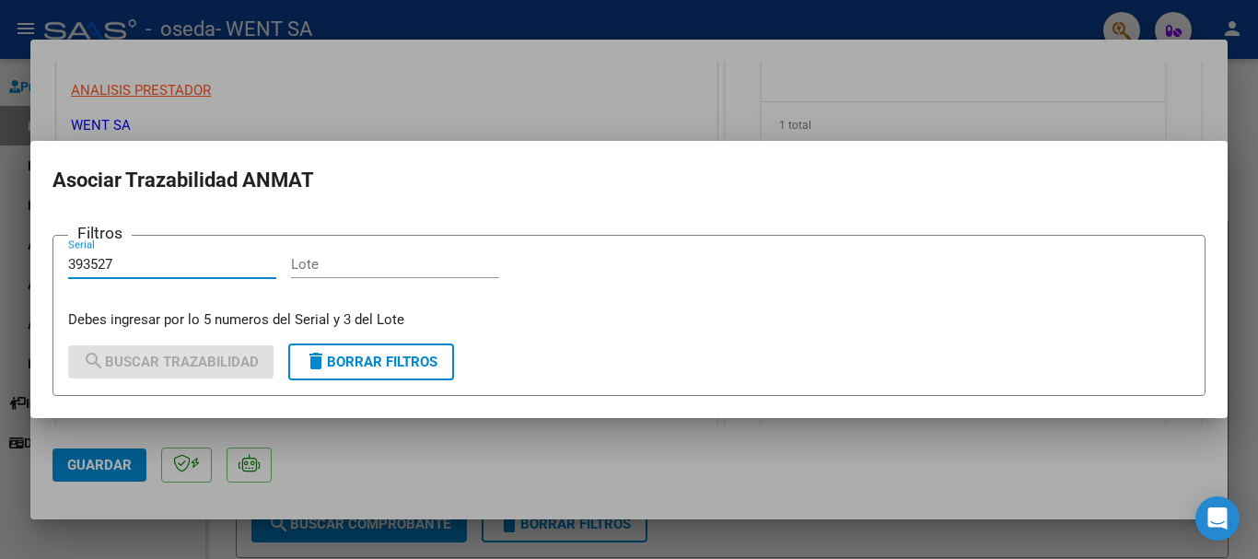
type input "393527"
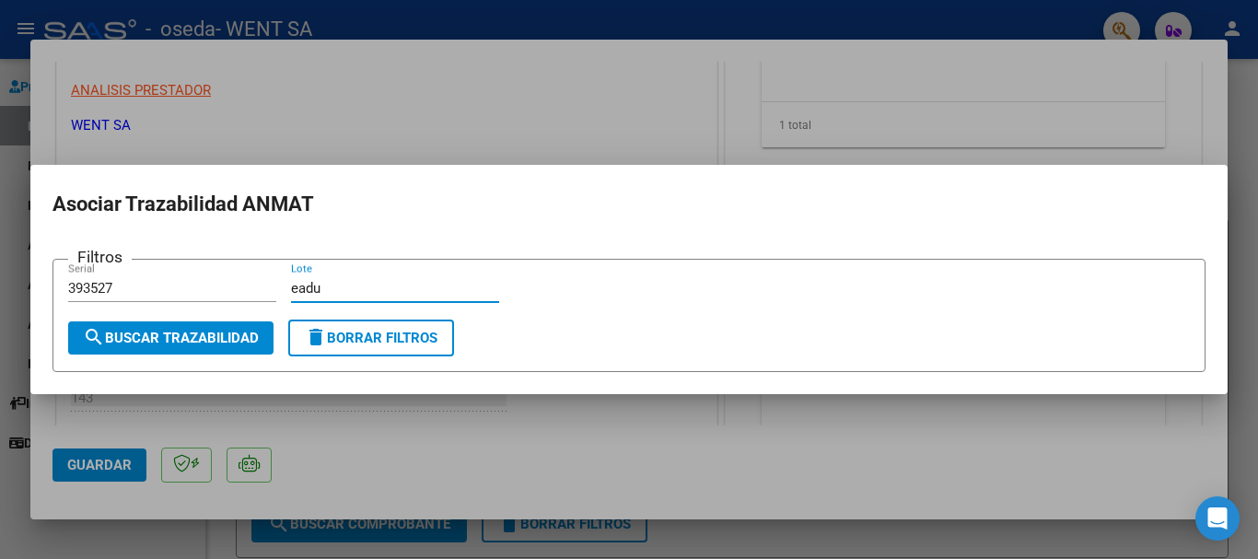
type input "eadu"
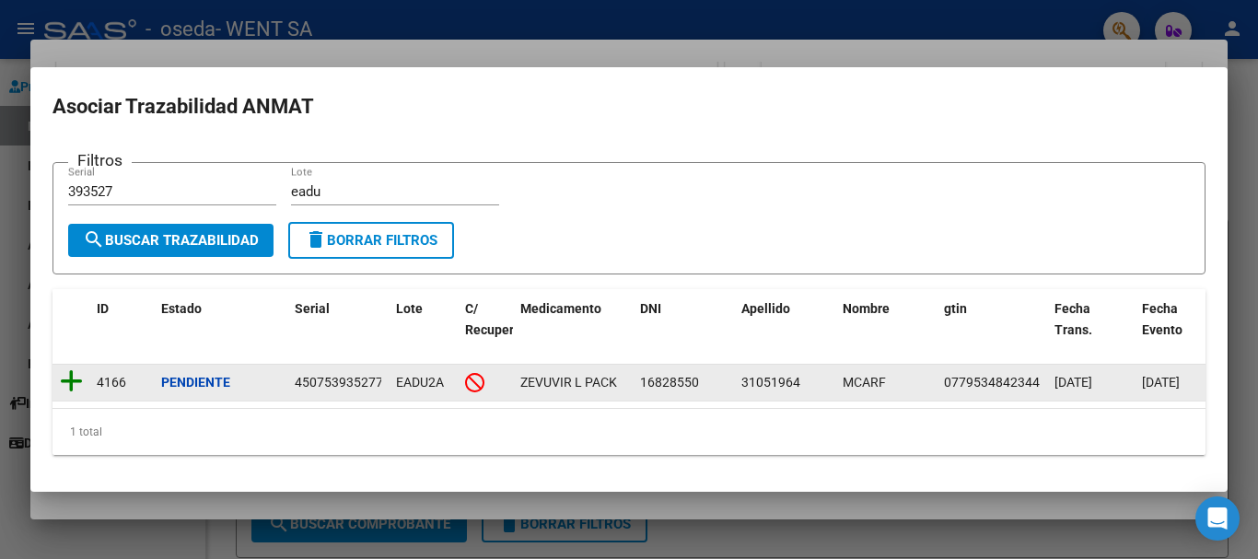
click at [72, 378] on icon at bounding box center [71, 381] width 23 height 26
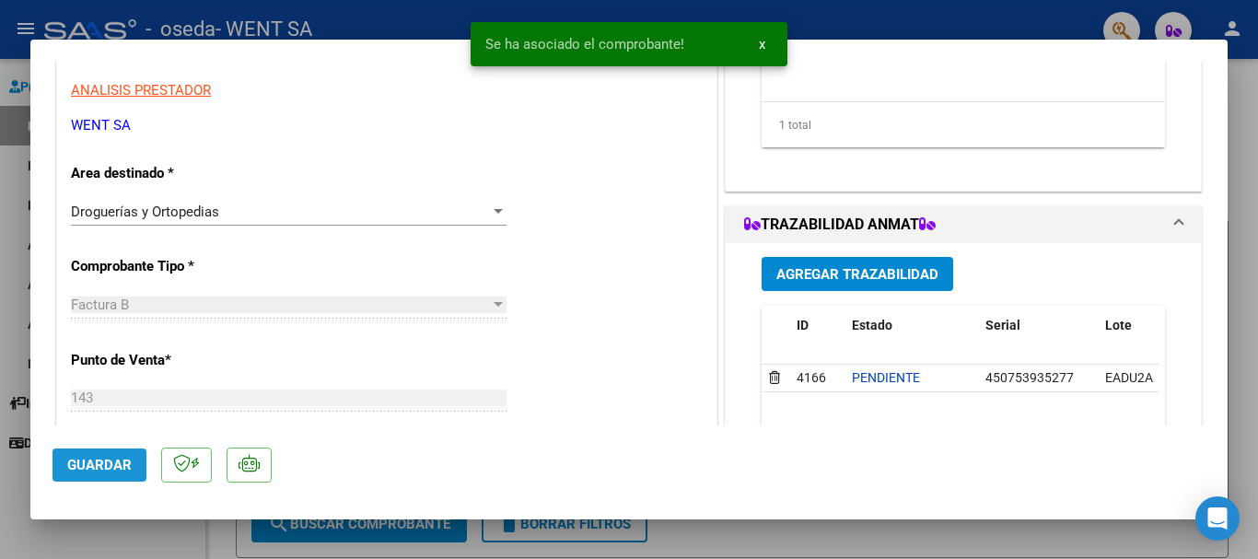
click at [108, 473] on button "Guardar" at bounding box center [99, 464] width 94 height 33
